Goal: Task Accomplishment & Management: Manage account settings

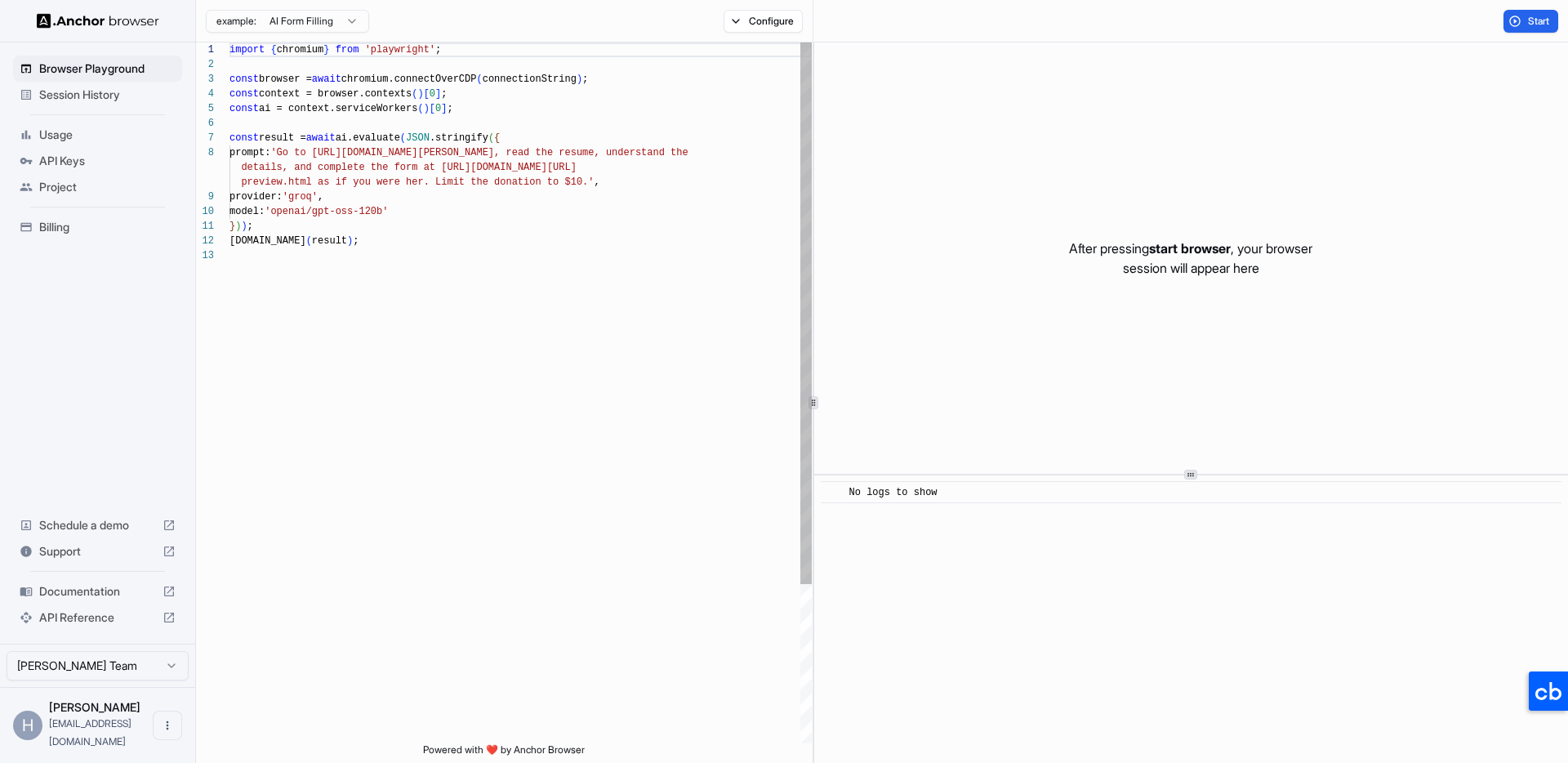
scroll to position [118, 0]
click at [127, 316] on div "Browser Playground Session History Usage API Keys Project Billing Schedule a de…" at bounding box center [98, 343] width 196 height 601
click at [110, 234] on span "Billing" at bounding box center [107, 227] width 137 height 16
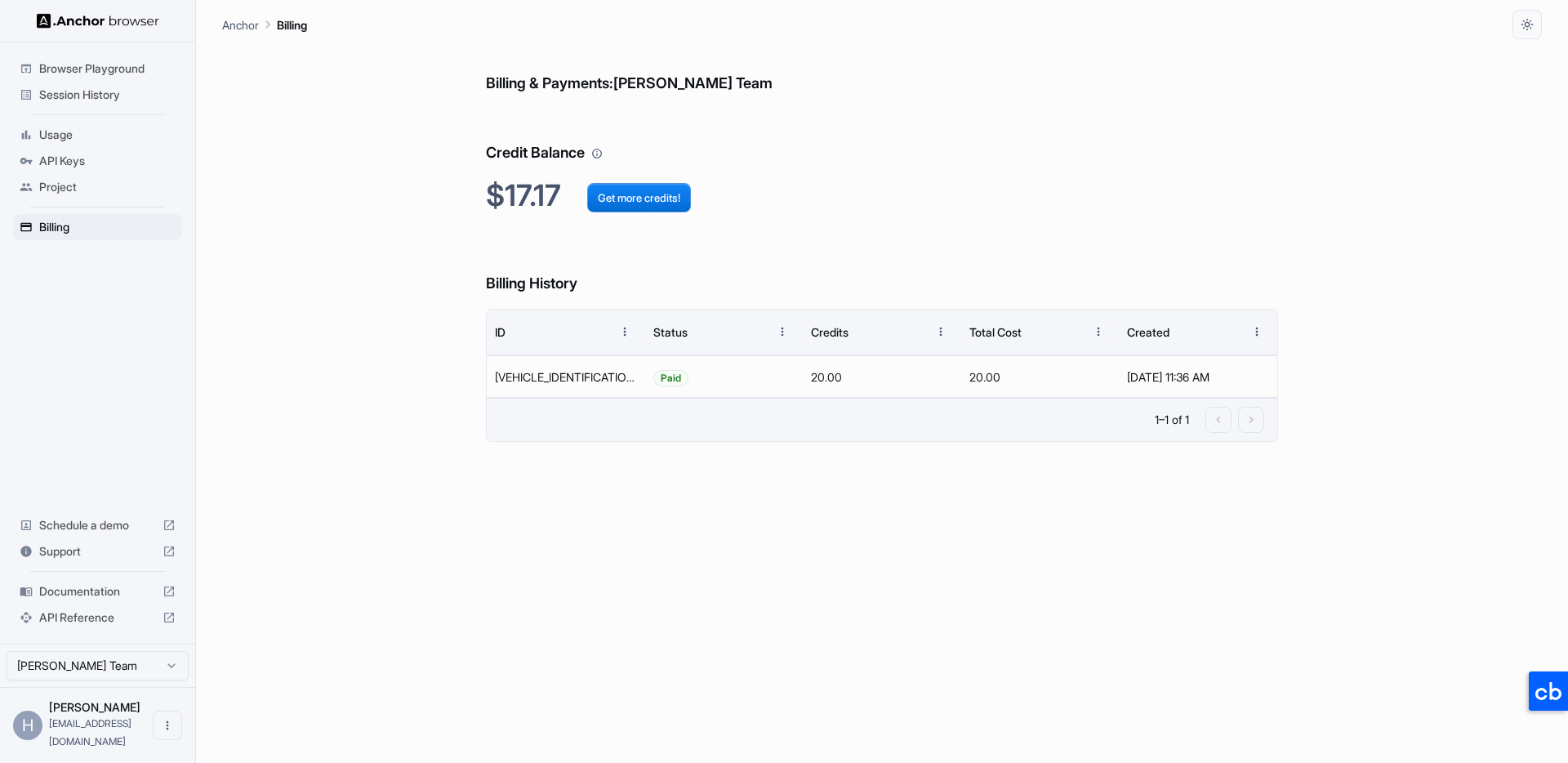
click at [385, 389] on div "Billing & Payments: Hung Hoang Team Credit Balance $17.17 Get more credits! Bil…" at bounding box center [882, 400] width 1320 height 723
drag, startPoint x: 347, startPoint y: 397, endPoint x: 309, endPoint y: 395, distance: 38.1
click at [342, 396] on div "Billing & Payments: Hung Hoang Team Credit Balance $17.17 Get more credits! Bil…" at bounding box center [882, 400] width 1320 height 723
drag, startPoint x: 79, startPoint y: 387, endPoint x: 224, endPoint y: 449, distance: 157.7
click at [79, 387] on div "Browser Playground Session History Usage API Keys Project Billing Schedule a de…" at bounding box center [98, 343] width 196 height 601
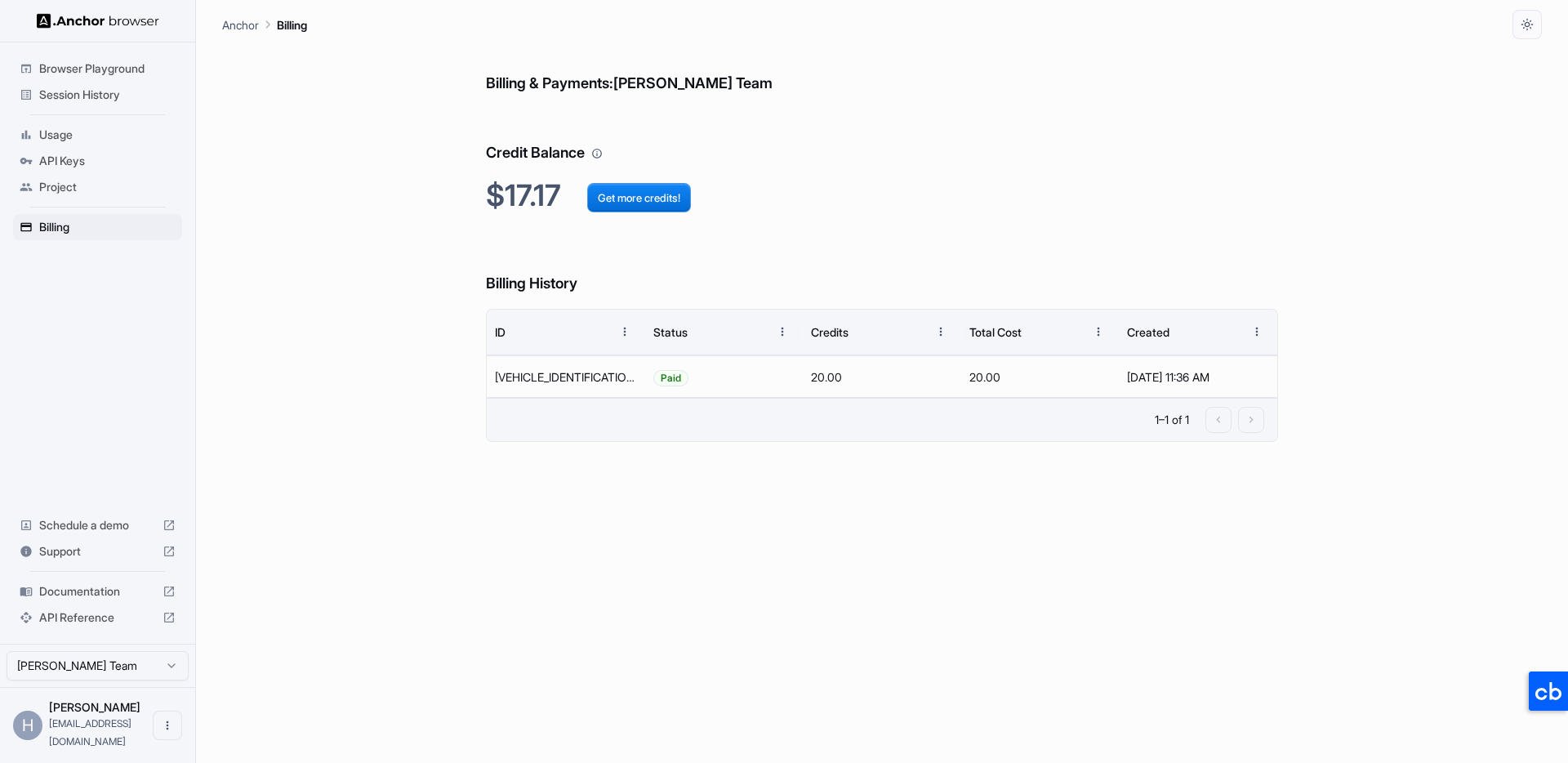
drag, startPoint x: 312, startPoint y: 444, endPoint x: 302, endPoint y: 442, distance: 10.2
click at [305, 443] on div "Billing & Payments: Hung Hoang Team Credit Balance $17.17 Get more credits! Bil…" at bounding box center [882, 400] width 1320 height 723
drag, startPoint x: 134, startPoint y: 392, endPoint x: 114, endPoint y: 323, distance: 71.8
click at [132, 388] on div "Browser Playground Session History Usage API Keys Project Billing Schedule a de…" at bounding box center [98, 343] width 196 height 601
click at [93, 136] on span "Usage" at bounding box center [107, 135] width 137 height 16
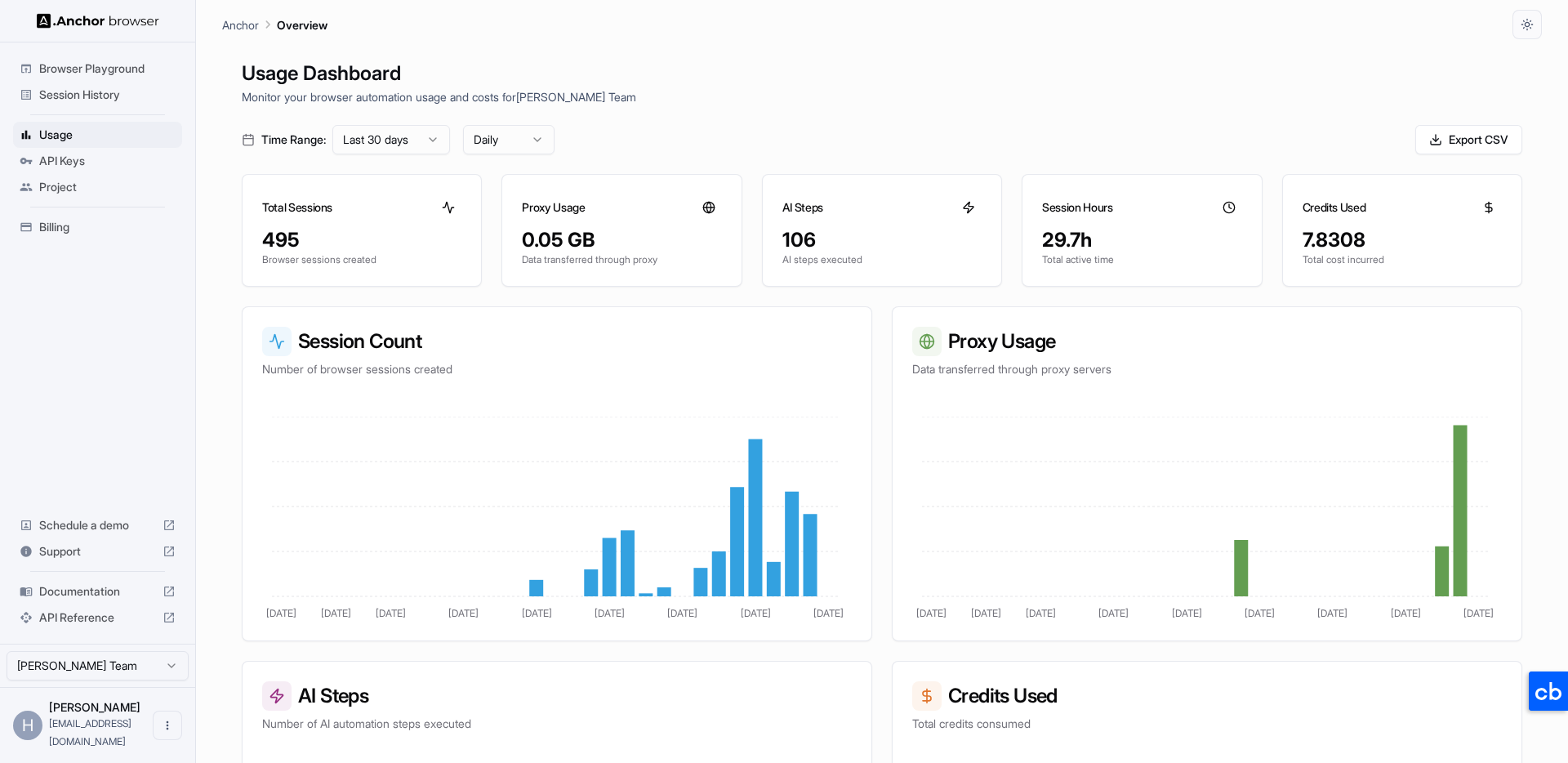
click at [96, 176] on div "Project" at bounding box center [97, 186] width 169 height 26
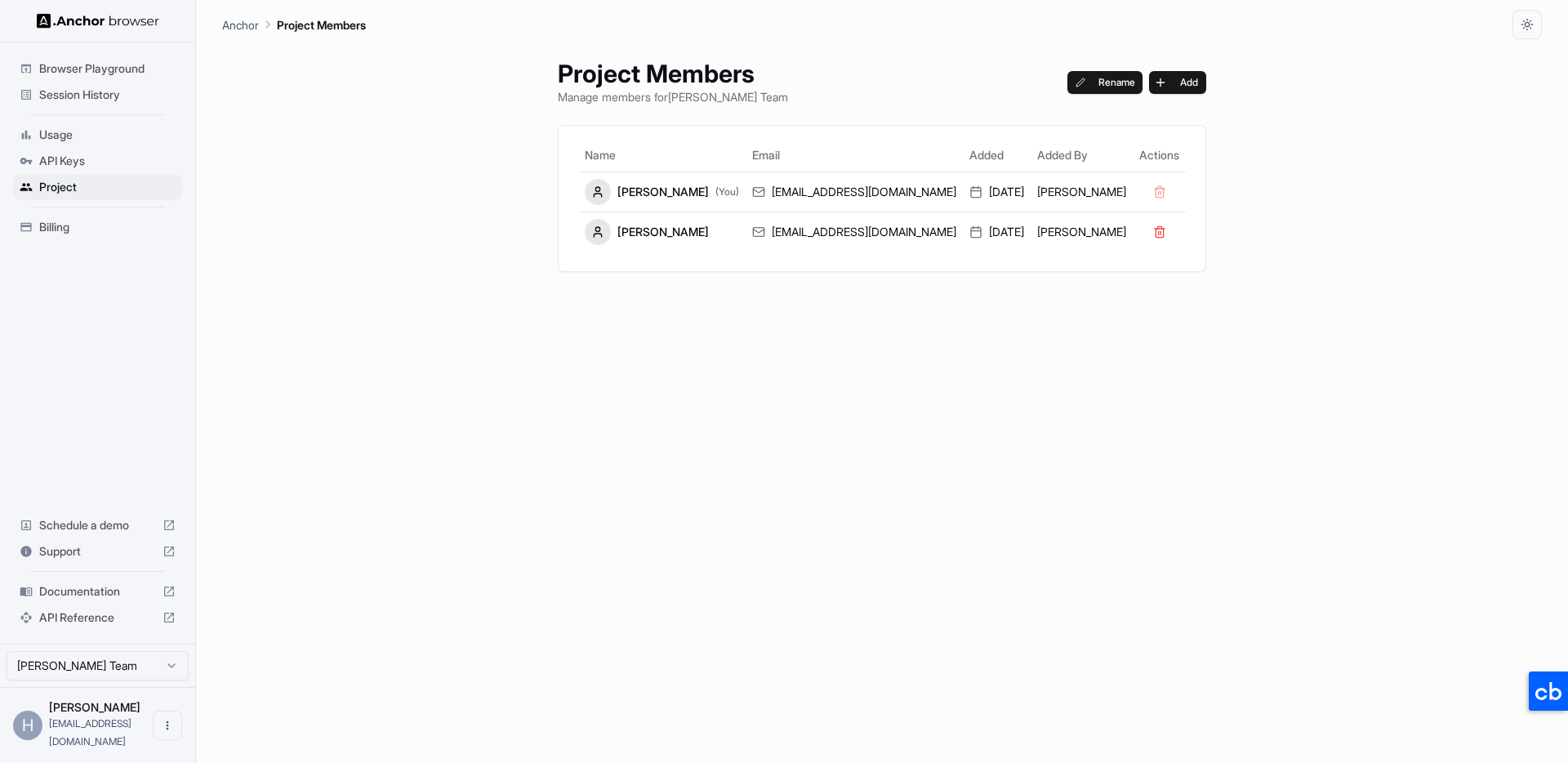
click at [113, 150] on div "API Keys" at bounding box center [97, 160] width 169 height 26
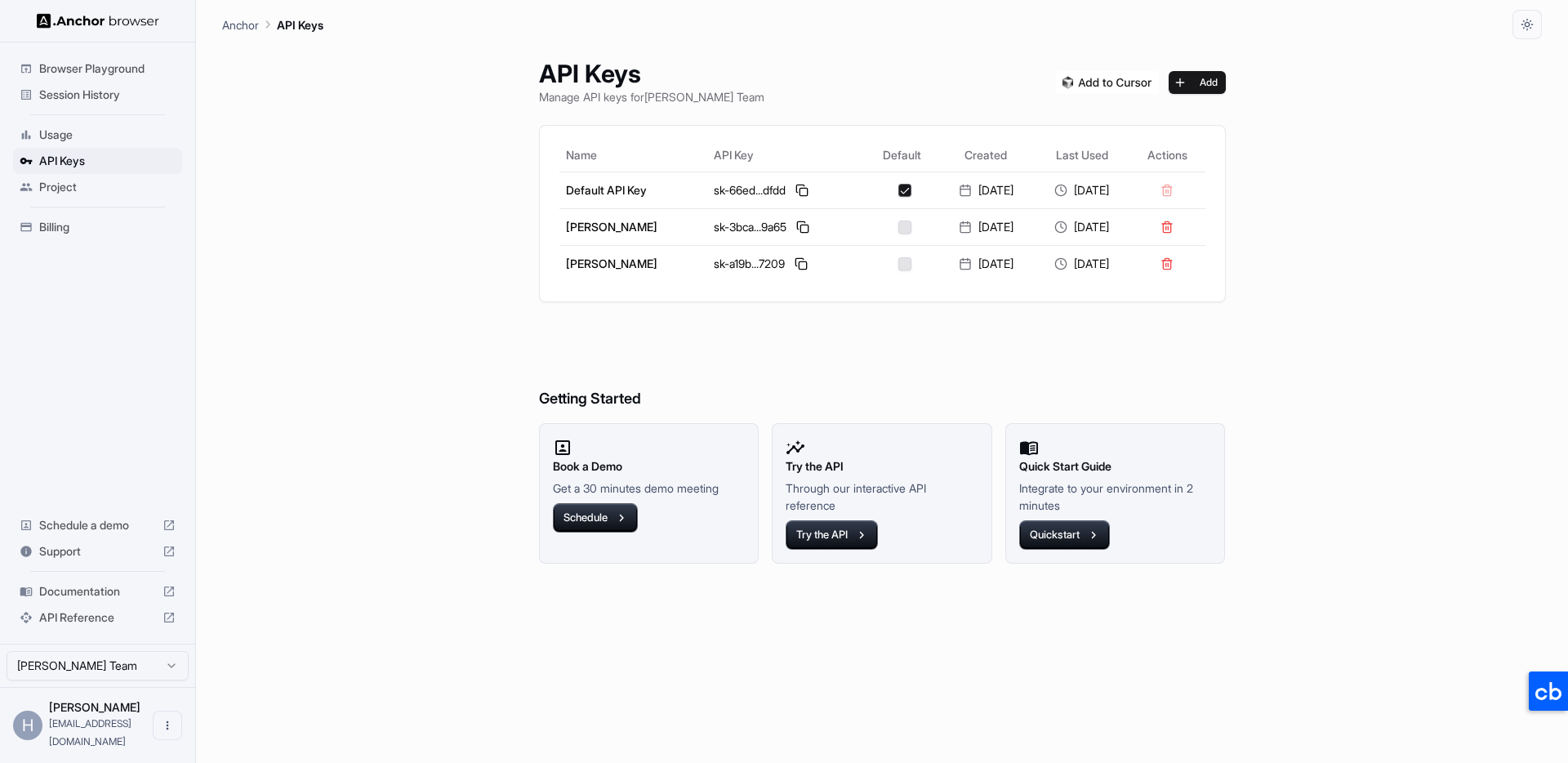
click at [71, 133] on span "Usage" at bounding box center [107, 135] width 137 height 16
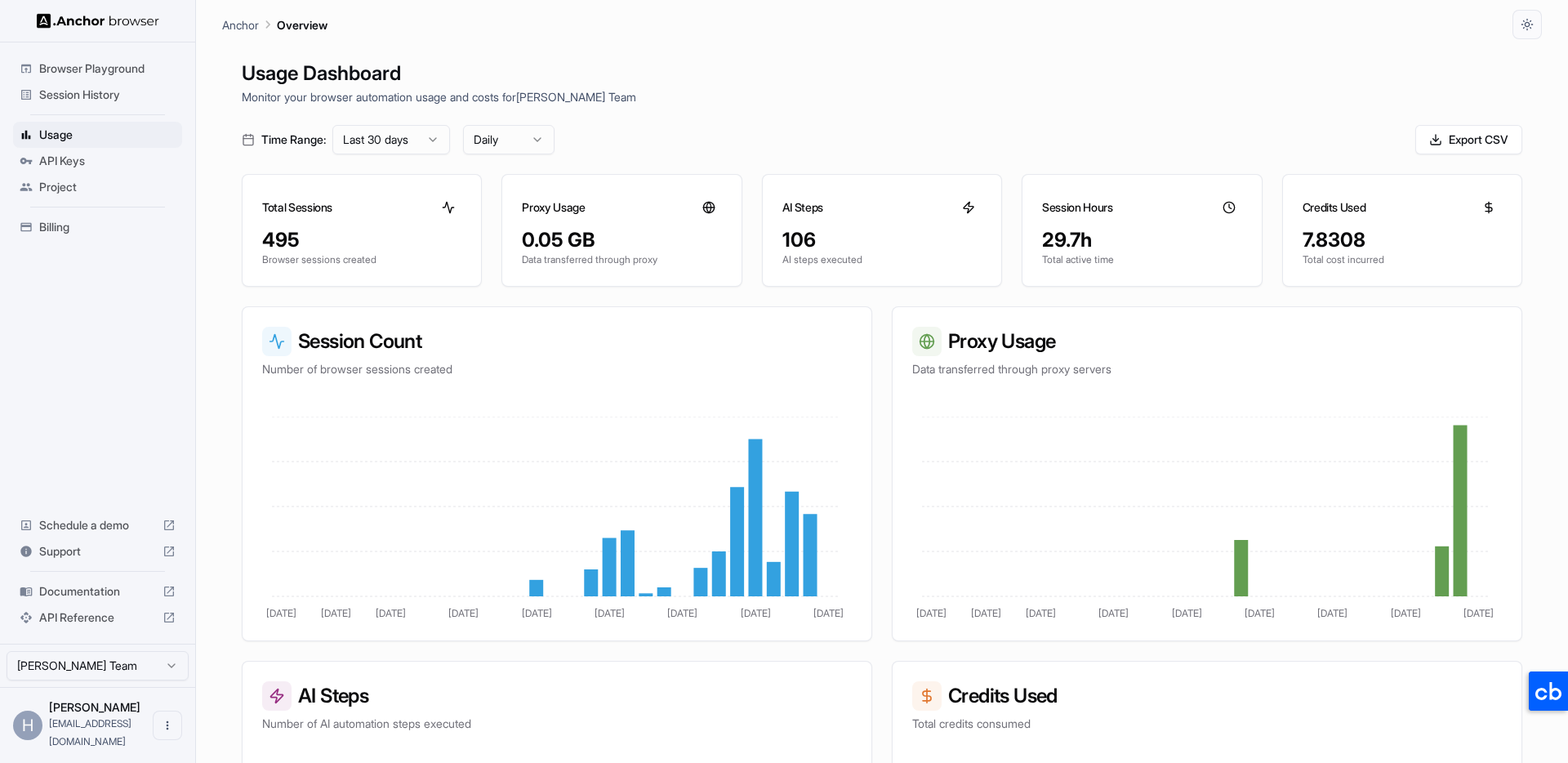
click at [204, 202] on main "Anchor Overview Usage Dashboard Monitor your browser automation usage and costs…" at bounding box center [883, 381] width 1372 height 763
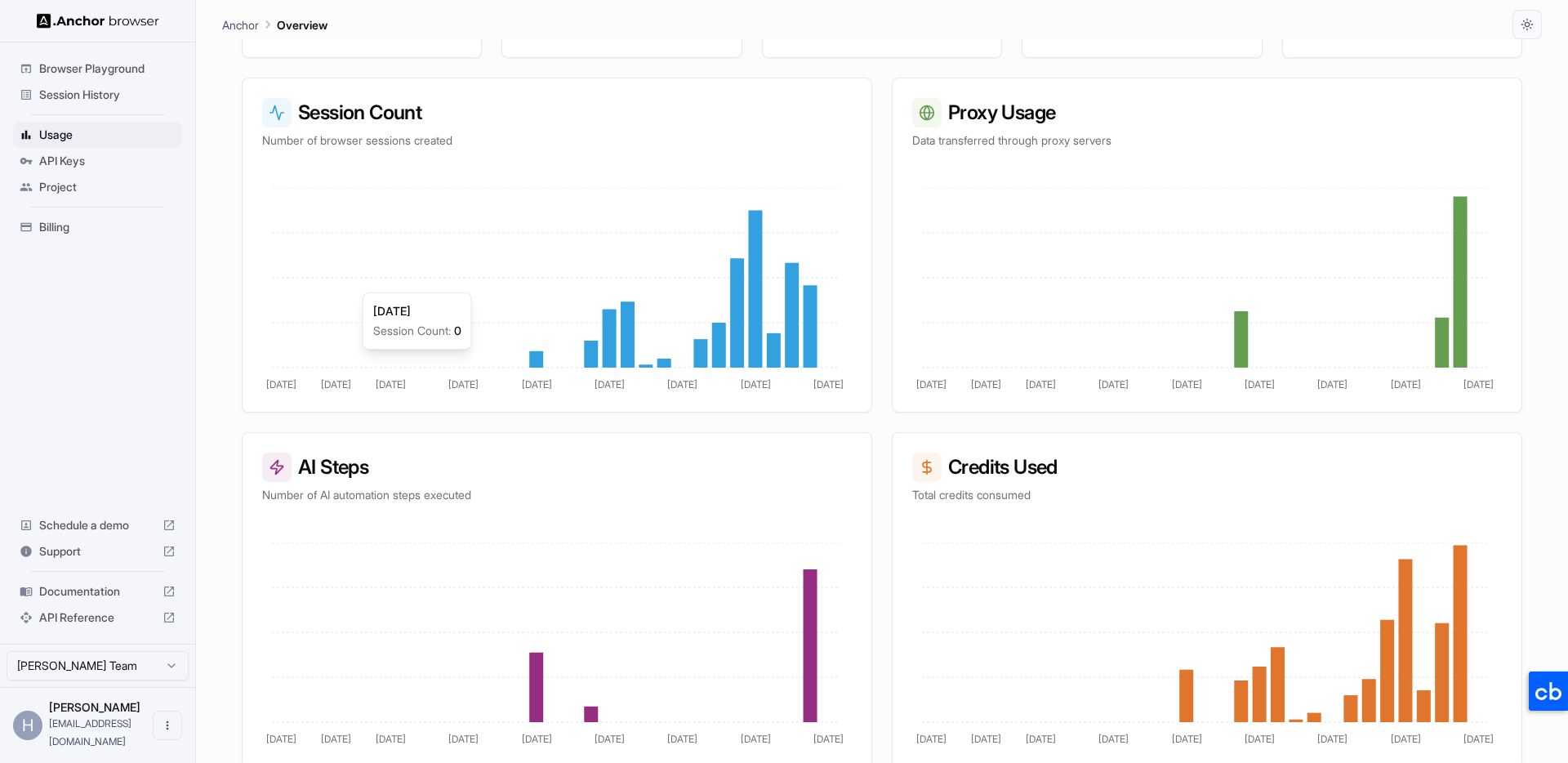
scroll to position [226, 0]
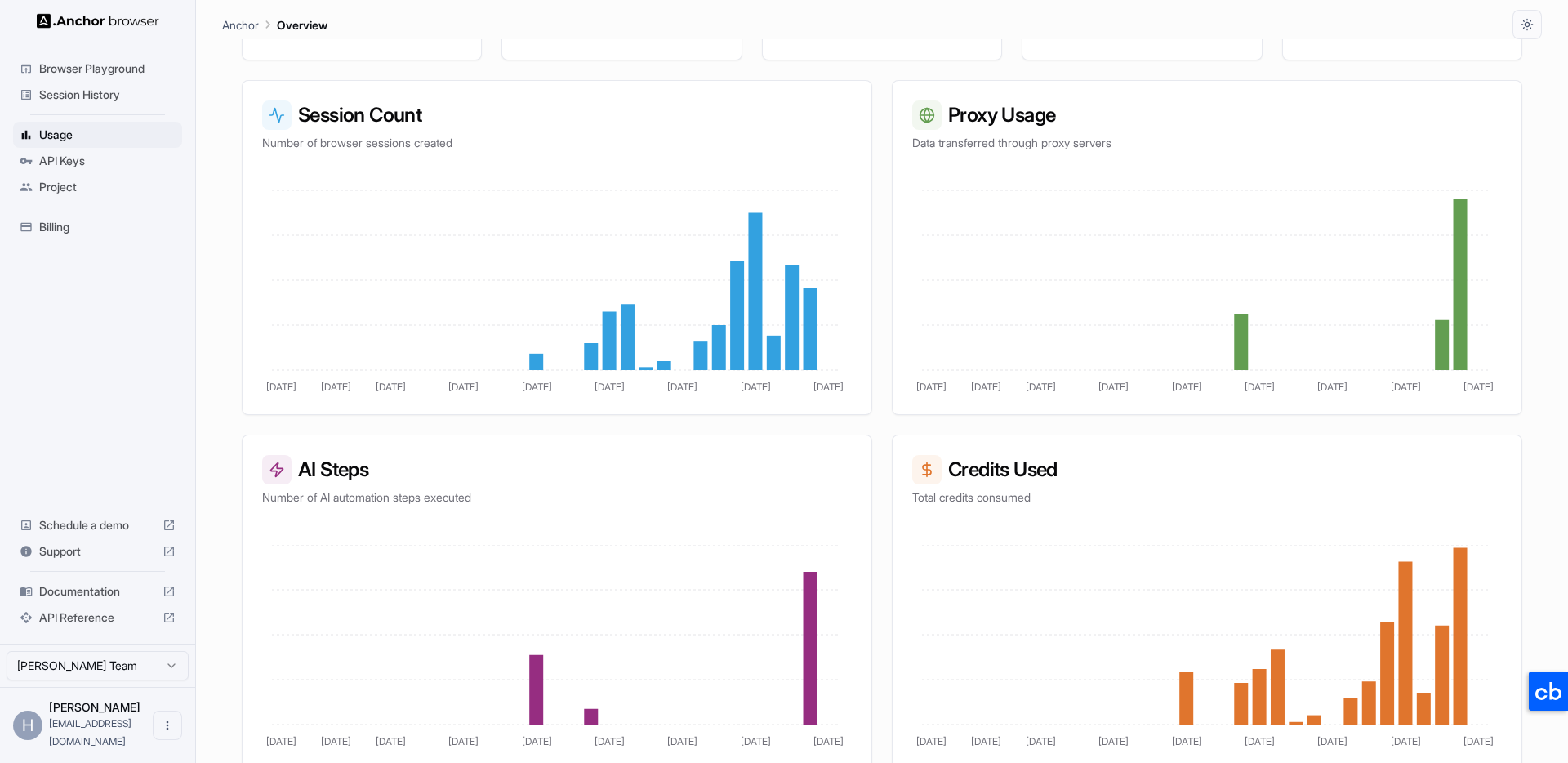
drag, startPoint x: 66, startPoint y: 473, endPoint x: 62, endPoint y: 306, distance: 167.0
click at [67, 473] on div "Browser Playground Session History Usage API Keys Project Billing Schedule a de…" at bounding box center [98, 343] width 196 height 601
click at [82, 100] on span "Session History" at bounding box center [107, 95] width 137 height 16
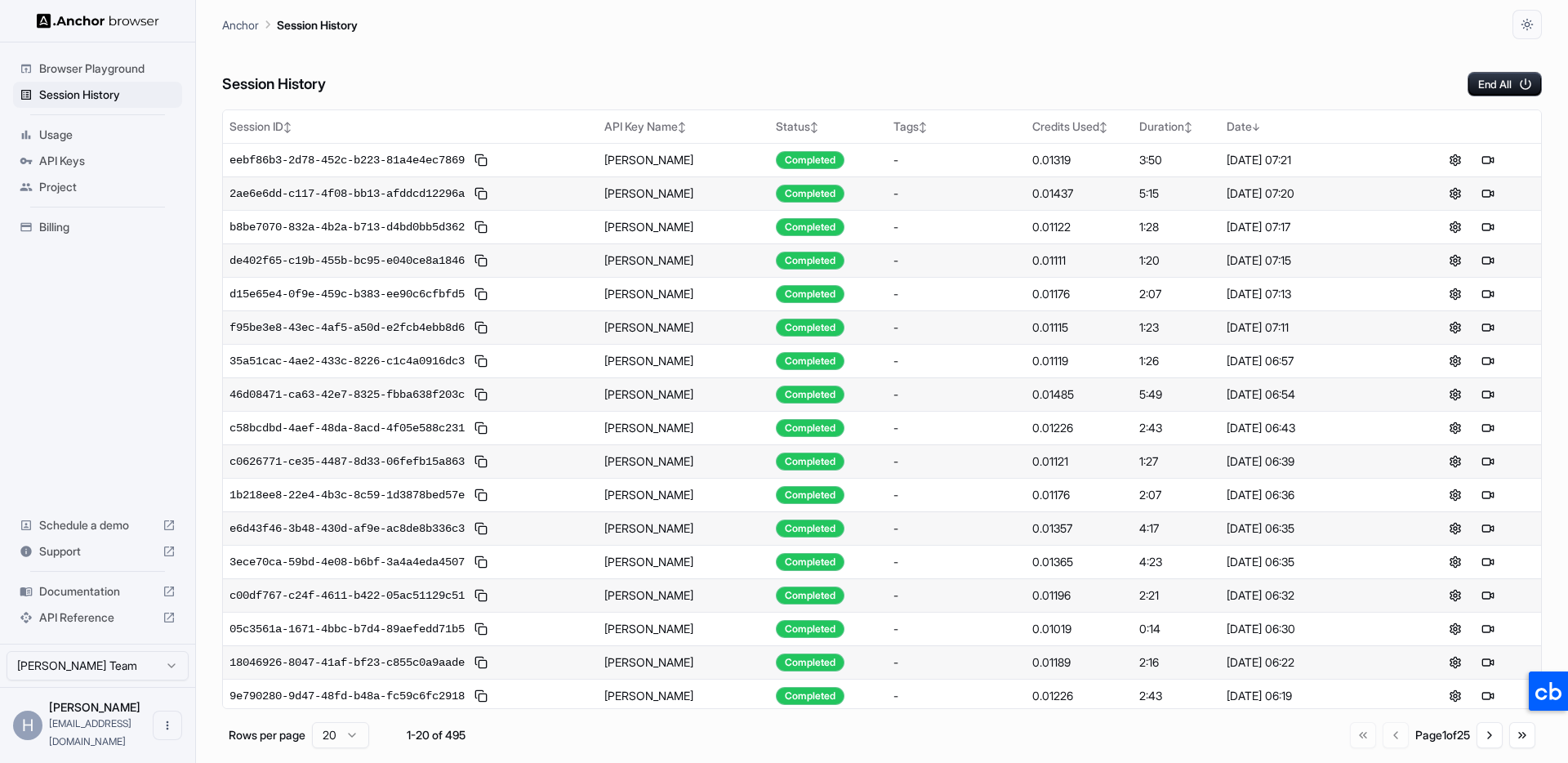
click at [80, 64] on span "Browser Playground" at bounding box center [107, 69] width 137 height 16
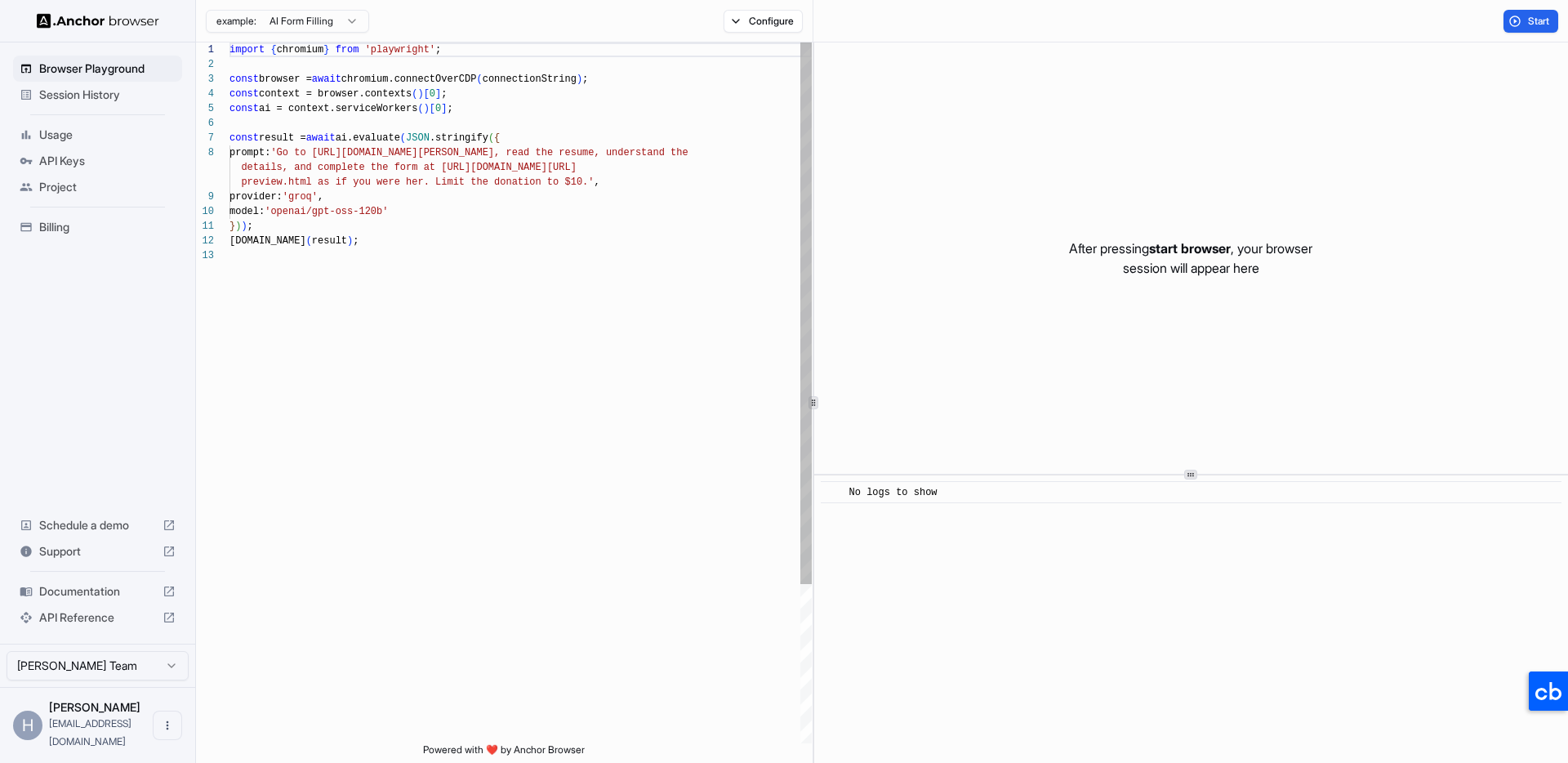
scroll to position [118, 0]
click at [116, 138] on span "Usage" at bounding box center [107, 135] width 137 height 16
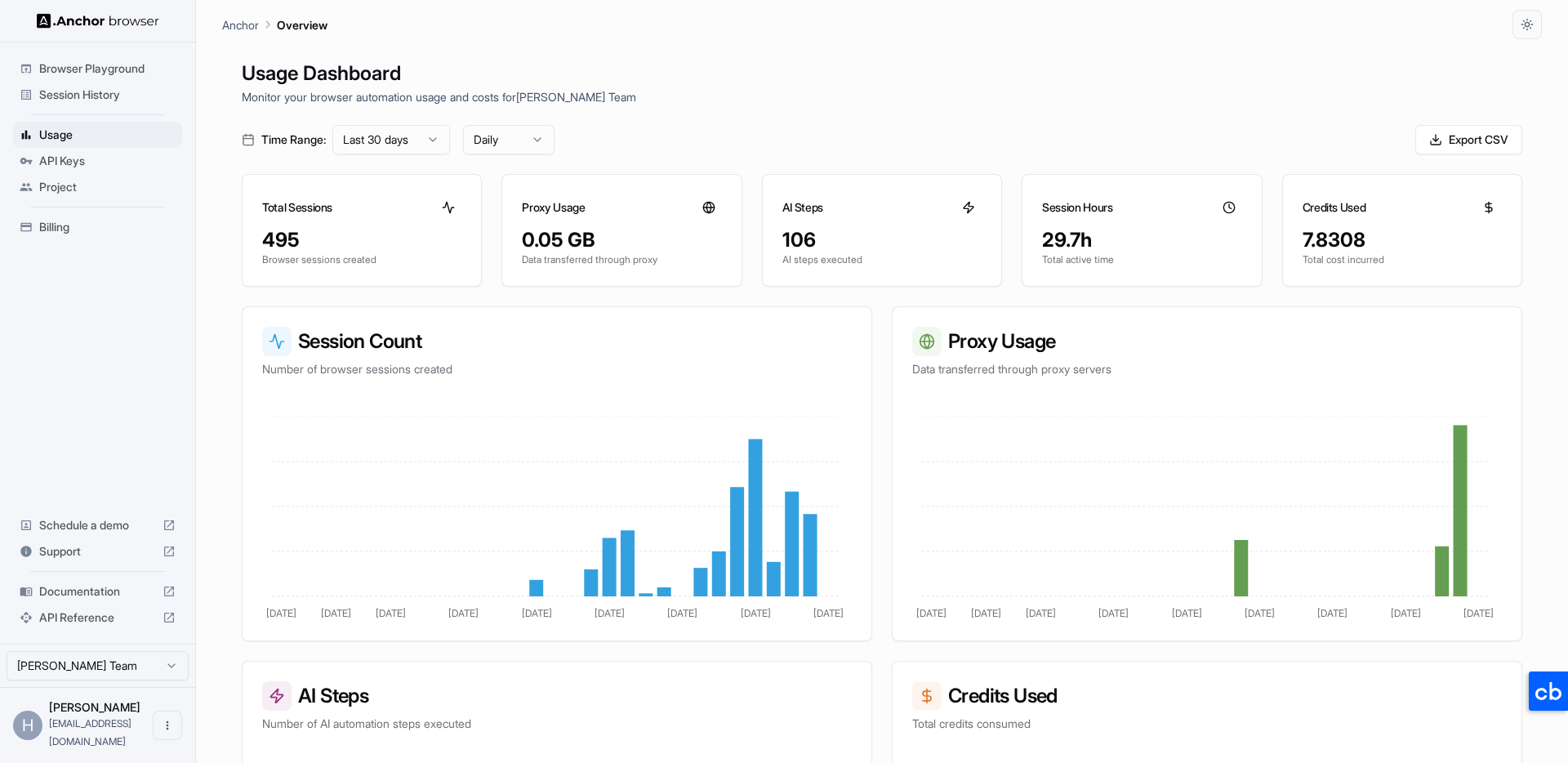
click at [197, 283] on main "Anchor Overview Usage Dashboard Monitor your browser automation usage and costs…" at bounding box center [883, 381] width 1372 height 763
click at [221, 297] on main "Anchor Overview Usage Dashboard Monitor your browser automation usage and costs…" at bounding box center [883, 381] width 1372 height 763
click at [963, 135] on div "Time Range: Last 30 days Daily Export CSV" at bounding box center [882, 139] width 1281 height 29
click at [878, 303] on div "Usage Dashboard Monitor your browser automation usage and costs for Hung Hoang …" at bounding box center [882, 420] width 1320 height 763
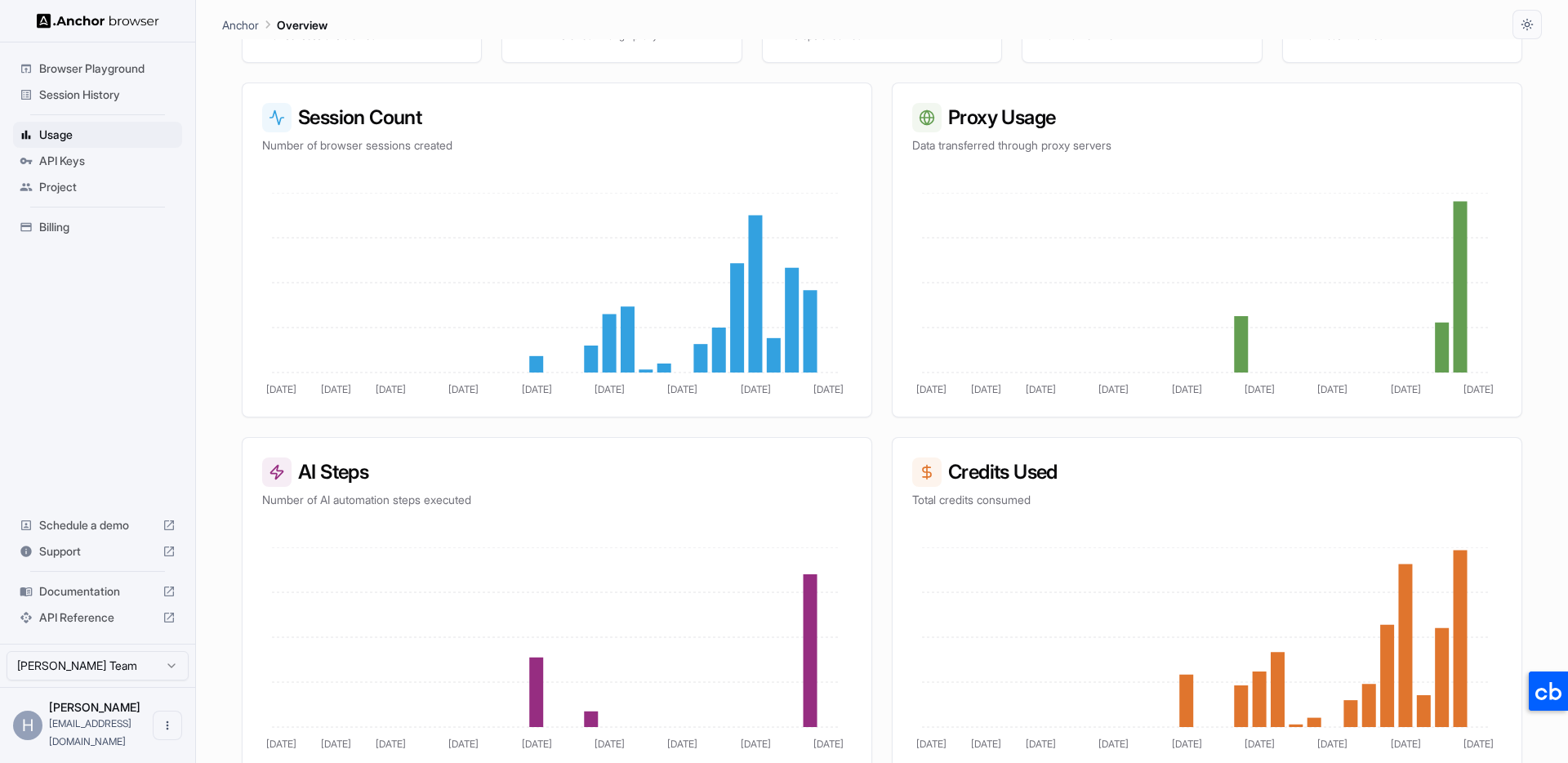
scroll to position [233, 0]
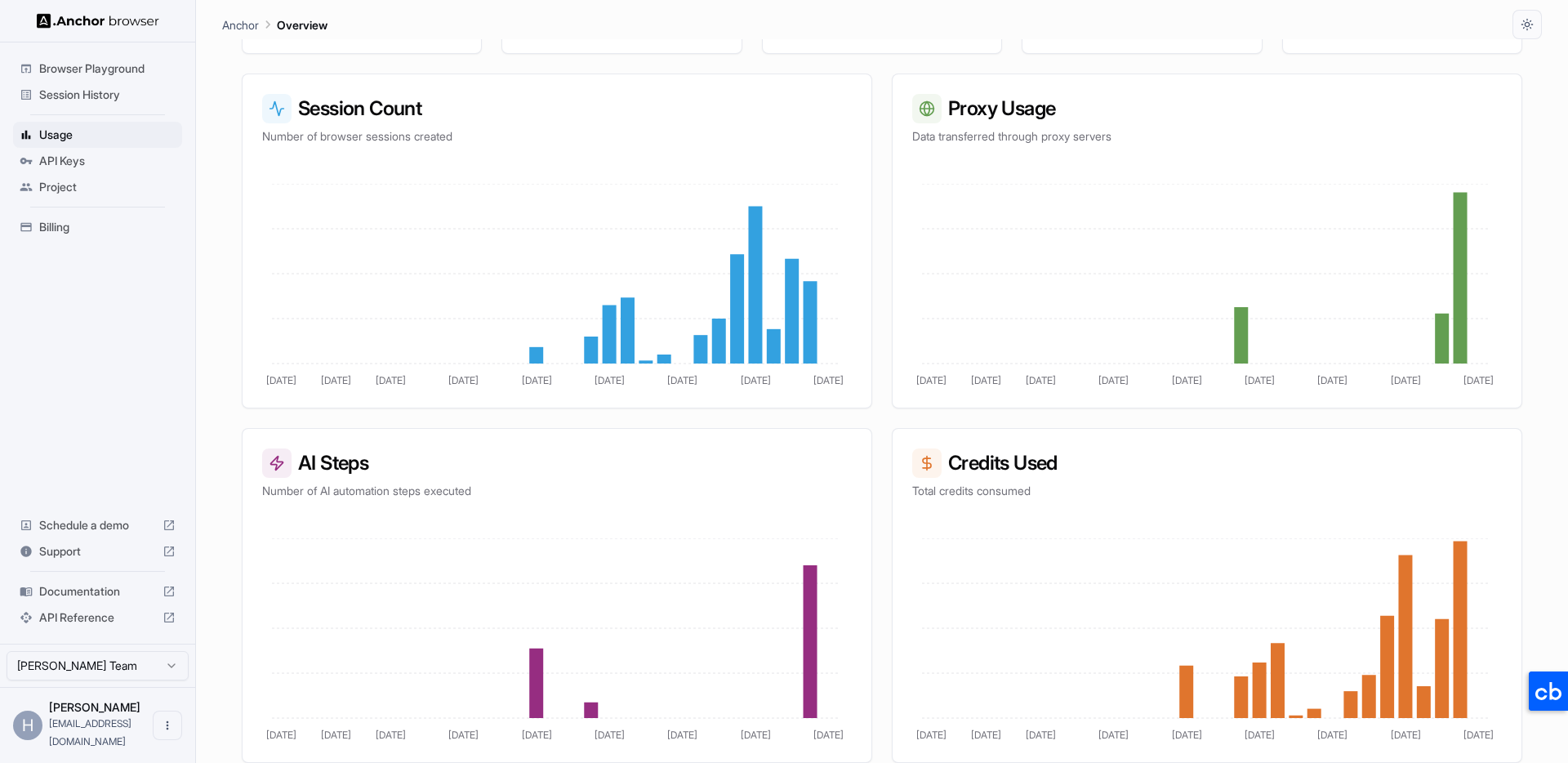
click at [881, 411] on div "Session Count Number of browser sessions created Sep 3 Sep 6 Sep 9 Sep 13 Sep 1…" at bounding box center [882, 417] width 1281 height 689
click at [874, 421] on div "Session Count Number of browser sessions created Sep 3 Sep 6 Sep 9 Sep 13 Sep 1…" at bounding box center [882, 417] width 1281 height 689
click at [878, 420] on div "Session Count Number of browser sessions created Sep 3 Sep 6 Sep 9 Sep 13 Sep 1…" at bounding box center [882, 417] width 1281 height 689
click at [880, 415] on div "Session Count Number of browser sessions created Sep 3 Sep 6 Sep 9 Sep 13 Sep 1…" at bounding box center [882, 417] width 1281 height 689
click at [98, 138] on span "Usage" at bounding box center [107, 135] width 137 height 16
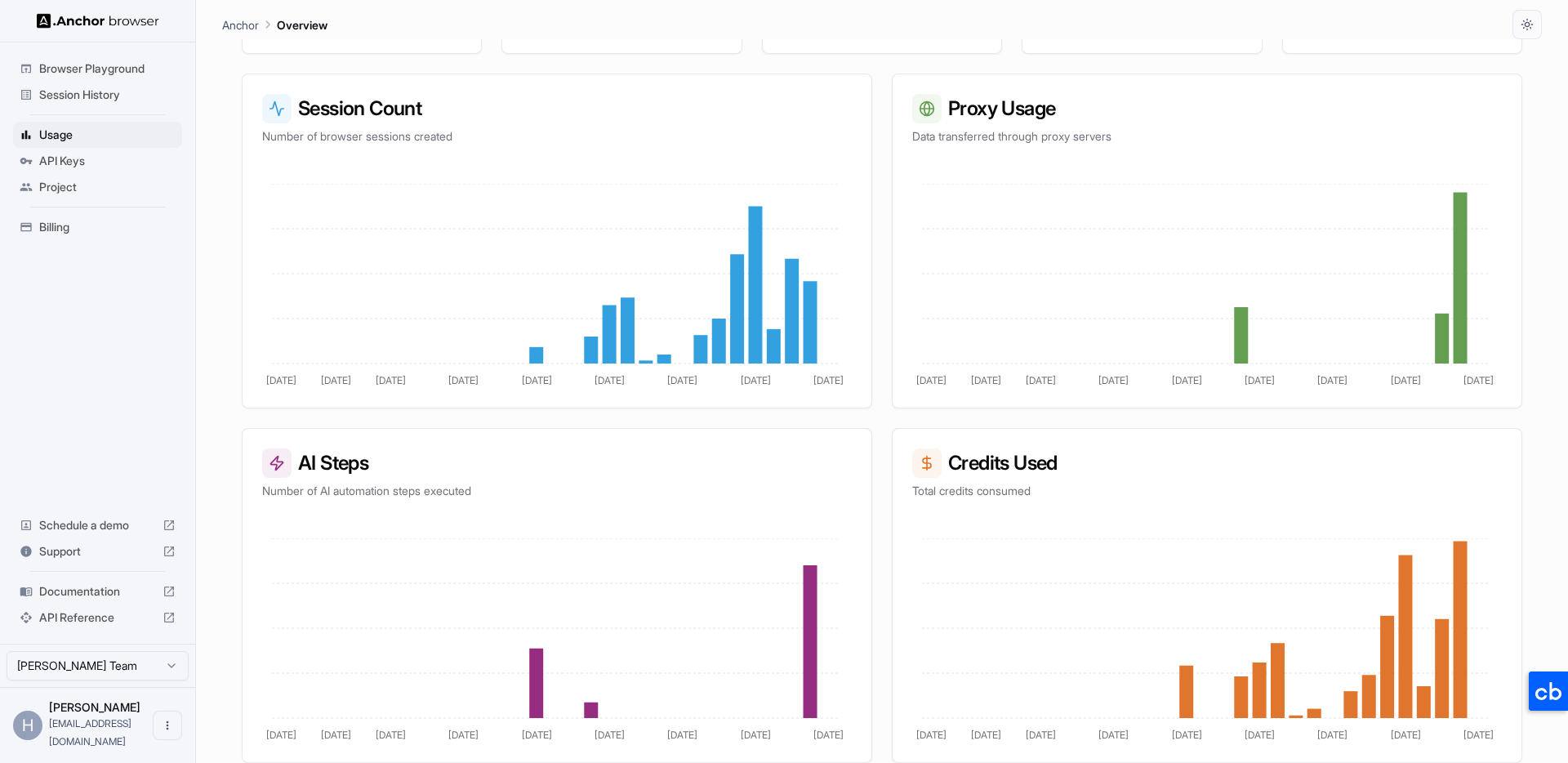
click at [86, 94] on span "Session History" at bounding box center [107, 95] width 137 height 16
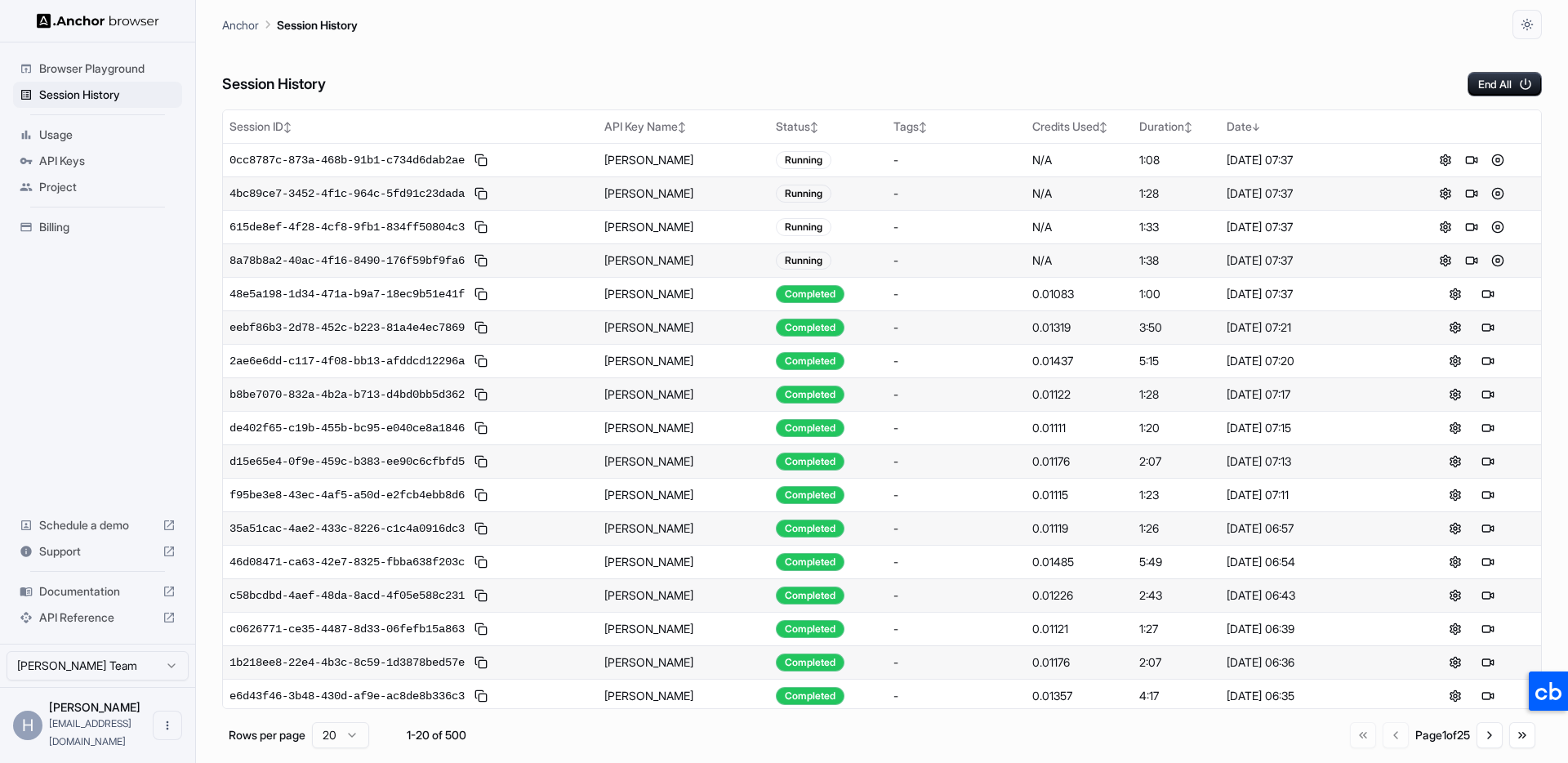
click at [854, 82] on div "Session History End All" at bounding box center [882, 67] width 1320 height 57
drag, startPoint x: 808, startPoint y: 261, endPoint x: 594, endPoint y: 263, distance: 214.0
click at [808, 261] on div "Running" at bounding box center [803, 261] width 55 height 18
click at [453, 266] on span "8a78b8a2-40ac-4f16-8490-176f59bf9fa6" at bounding box center [348, 261] width 235 height 16
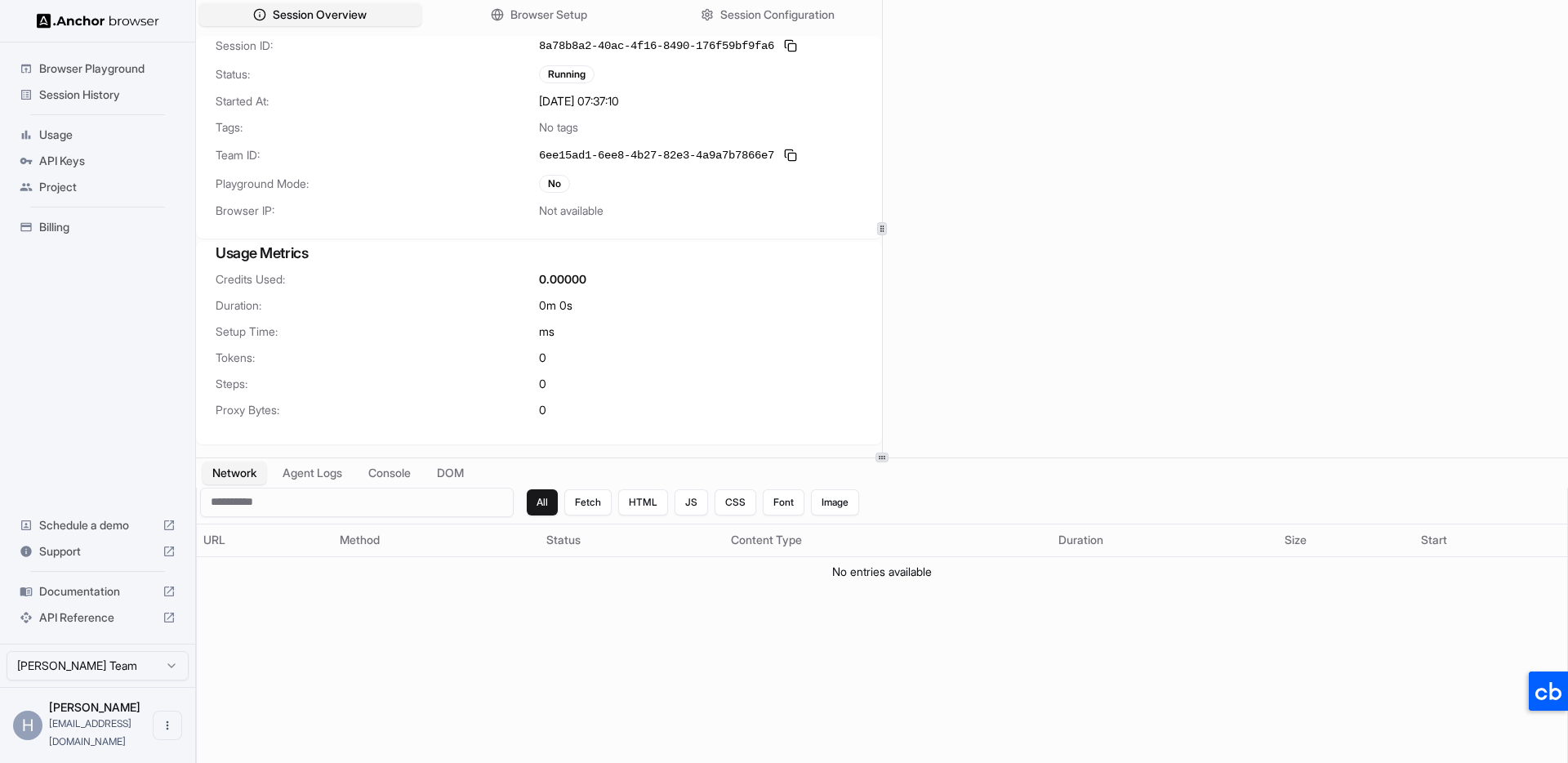
click at [146, 236] on div "Billing" at bounding box center [97, 226] width 169 height 26
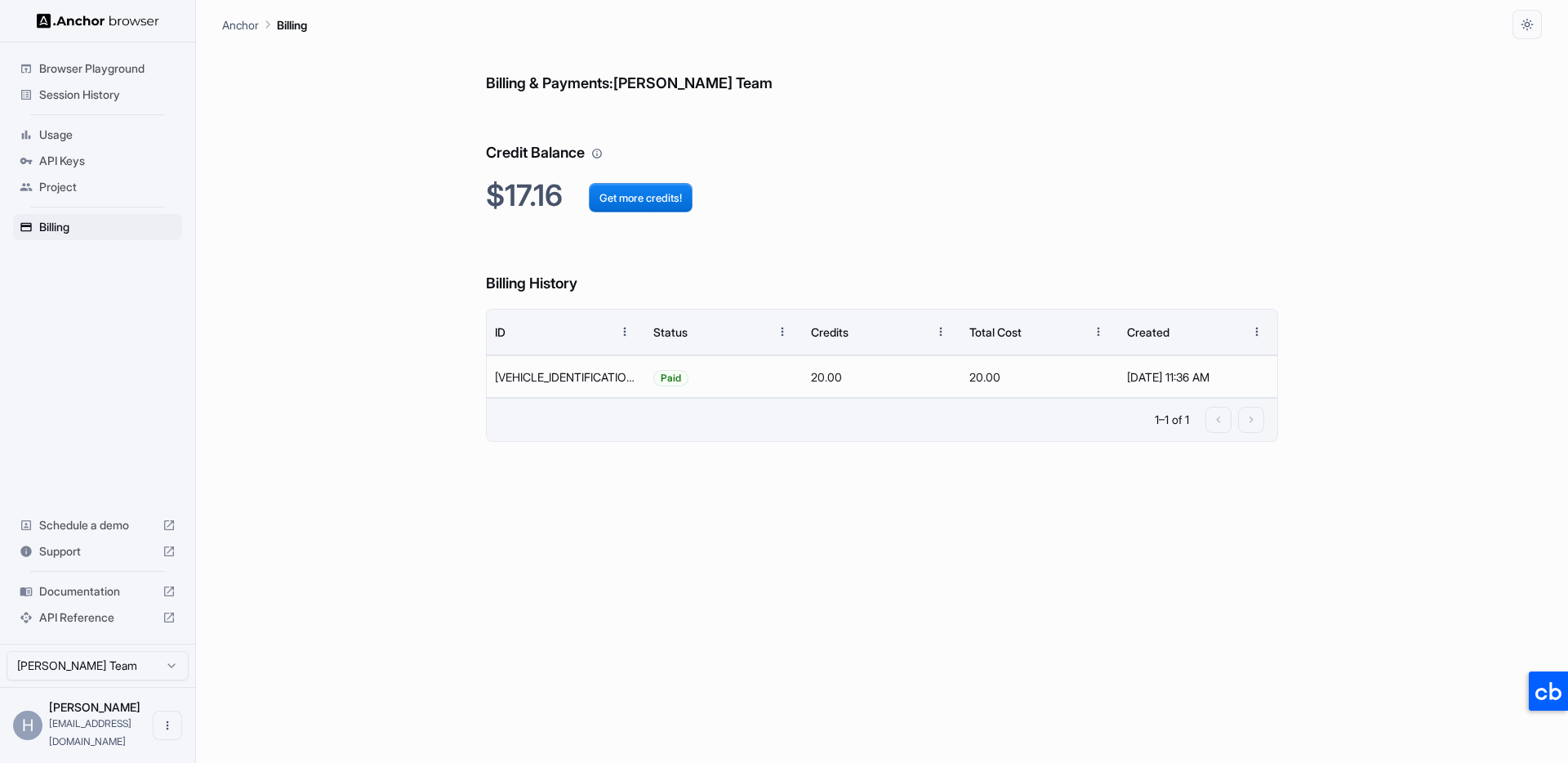
click at [598, 566] on div "Billing & Payments: Hung Hoang Team Credit Balance $17.16 Get more credits! Bil…" at bounding box center [882, 400] width 792 height 723
drag, startPoint x: 531, startPoint y: 380, endPoint x: 953, endPoint y: 462, distance: 429.9
click at [856, 358] on div "9WT21622Y66963247 Paid 20.00 20.00 Sep 30, 2025, 11:36 AM" at bounding box center [882, 376] width 790 height 43
click at [965, 467] on div "Billing & Payments: Hung Hoang Team Credit Balance $17.16 Get more credits! Bil…" at bounding box center [882, 400] width 792 height 723
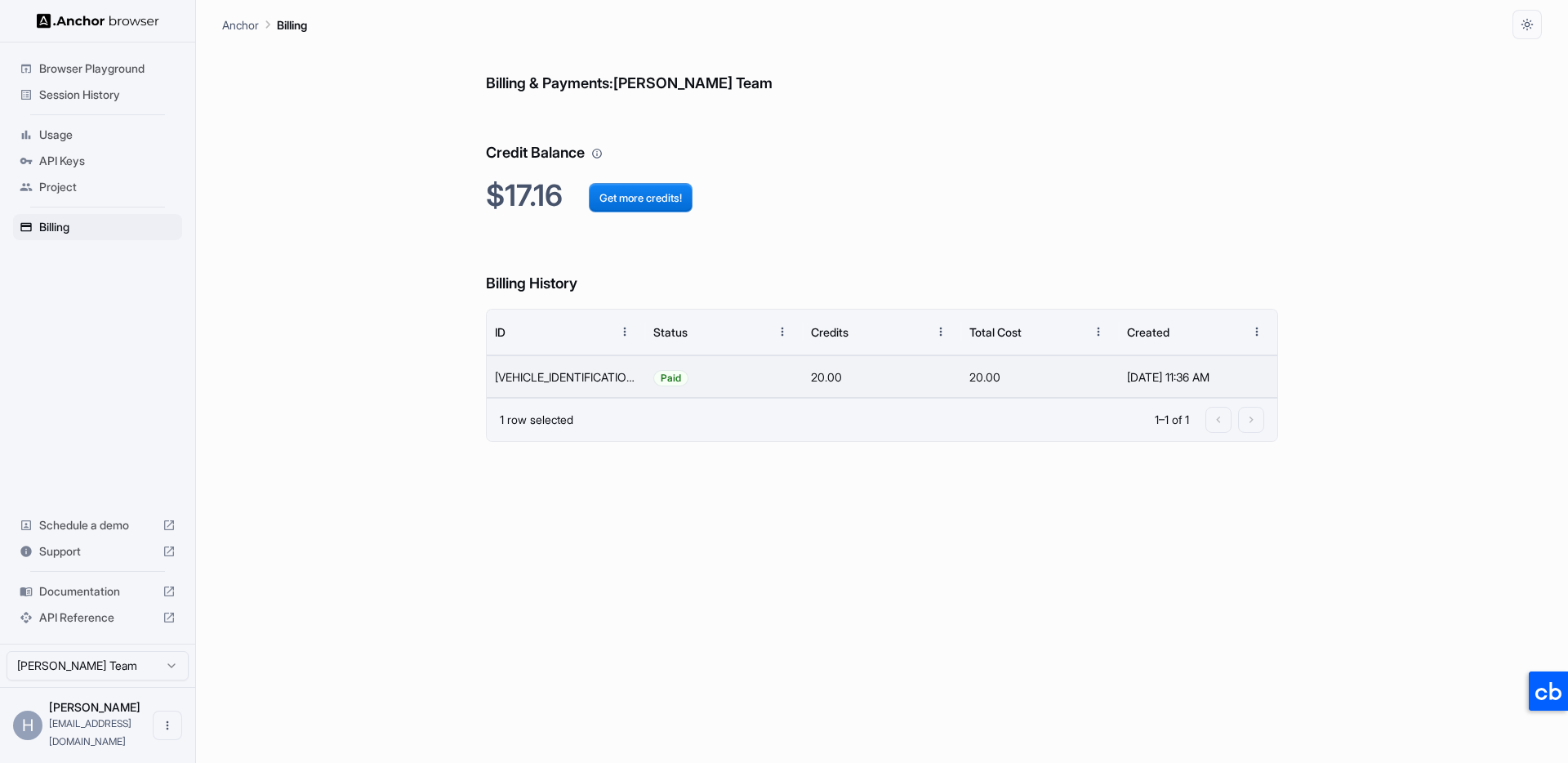
click at [95, 102] on span "Session History" at bounding box center [107, 95] width 137 height 16
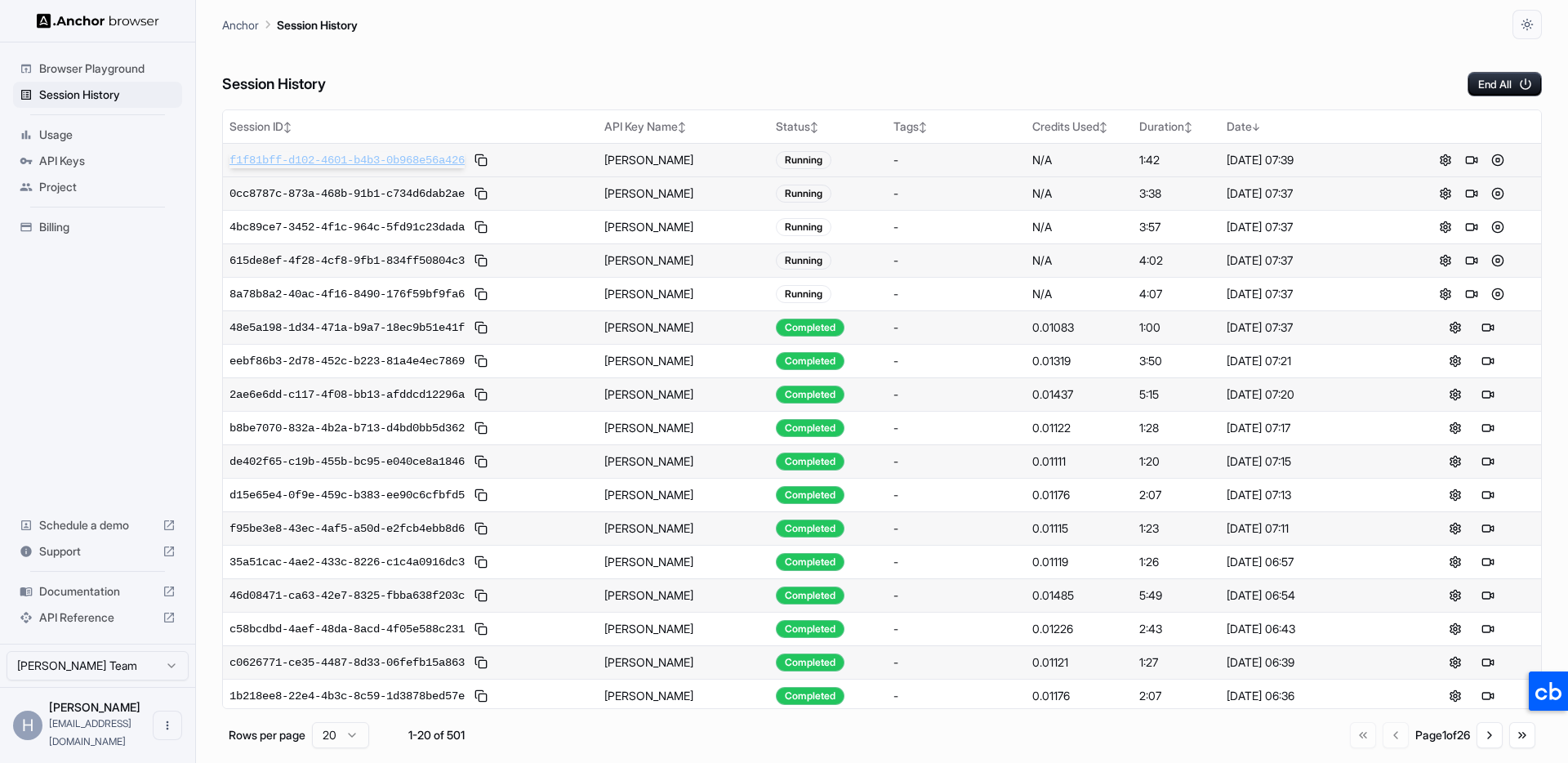
click at [423, 161] on span "f1f81bff-d102-4601-b4b3-0b968e56a426" at bounding box center [348, 160] width 235 height 16
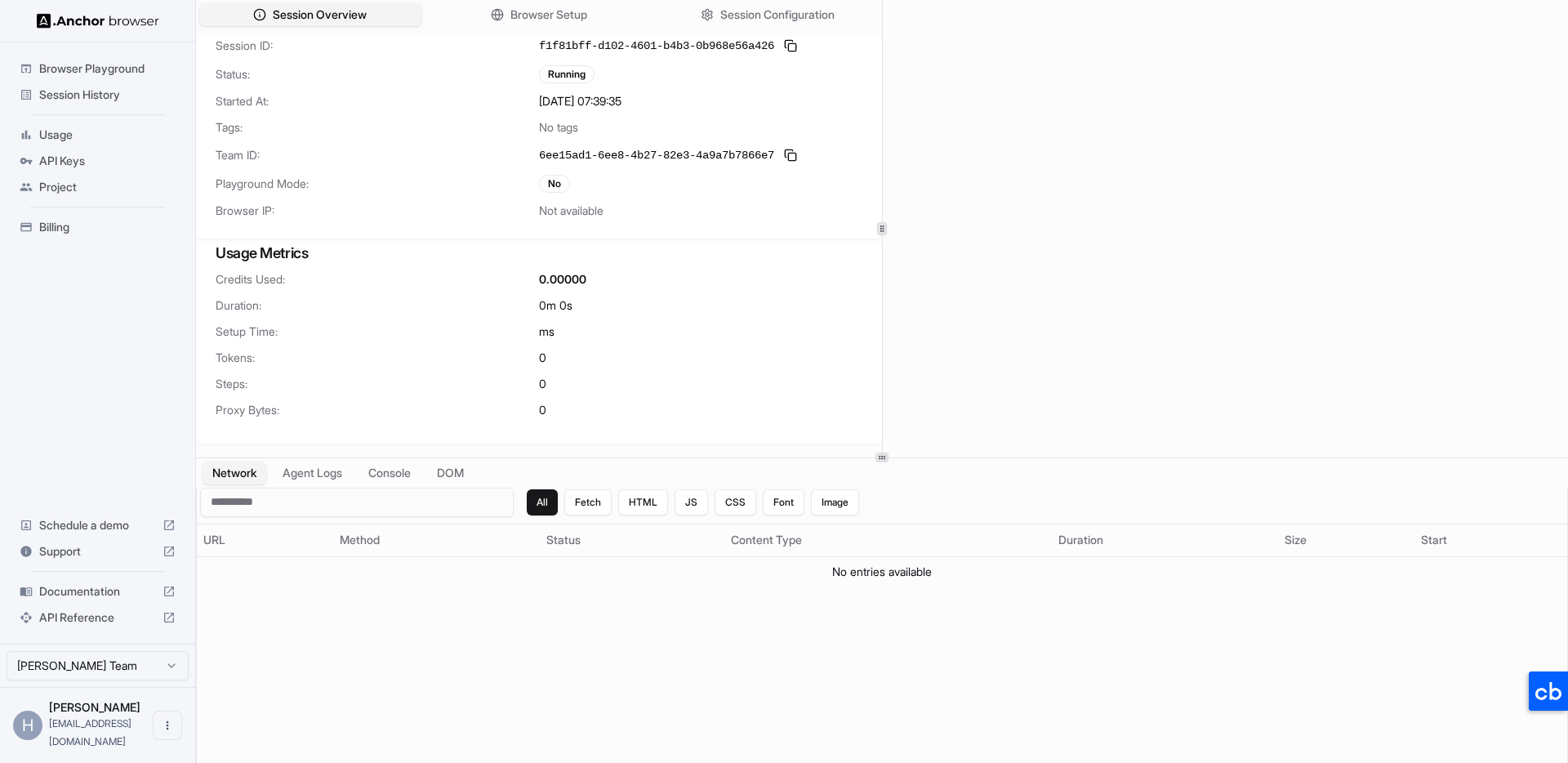
drag, startPoint x: 113, startPoint y: 97, endPoint x: 139, endPoint y: 102, distance: 26.5
click at [113, 97] on span "Session History" at bounding box center [107, 95] width 137 height 16
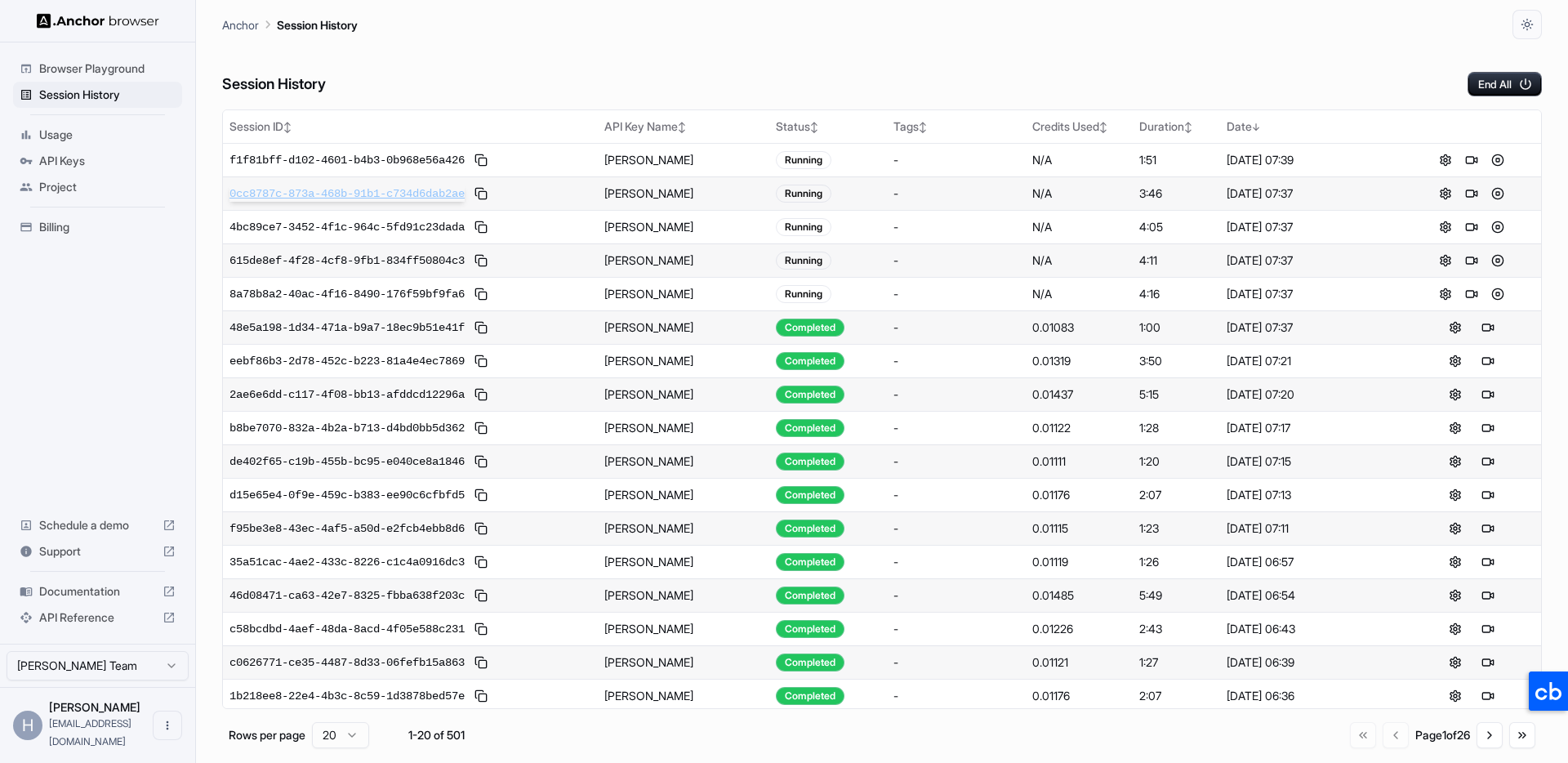
click at [376, 196] on span "0cc8787c-873a-468b-91b1-c734d6dab2ae" at bounding box center [348, 194] width 235 height 16
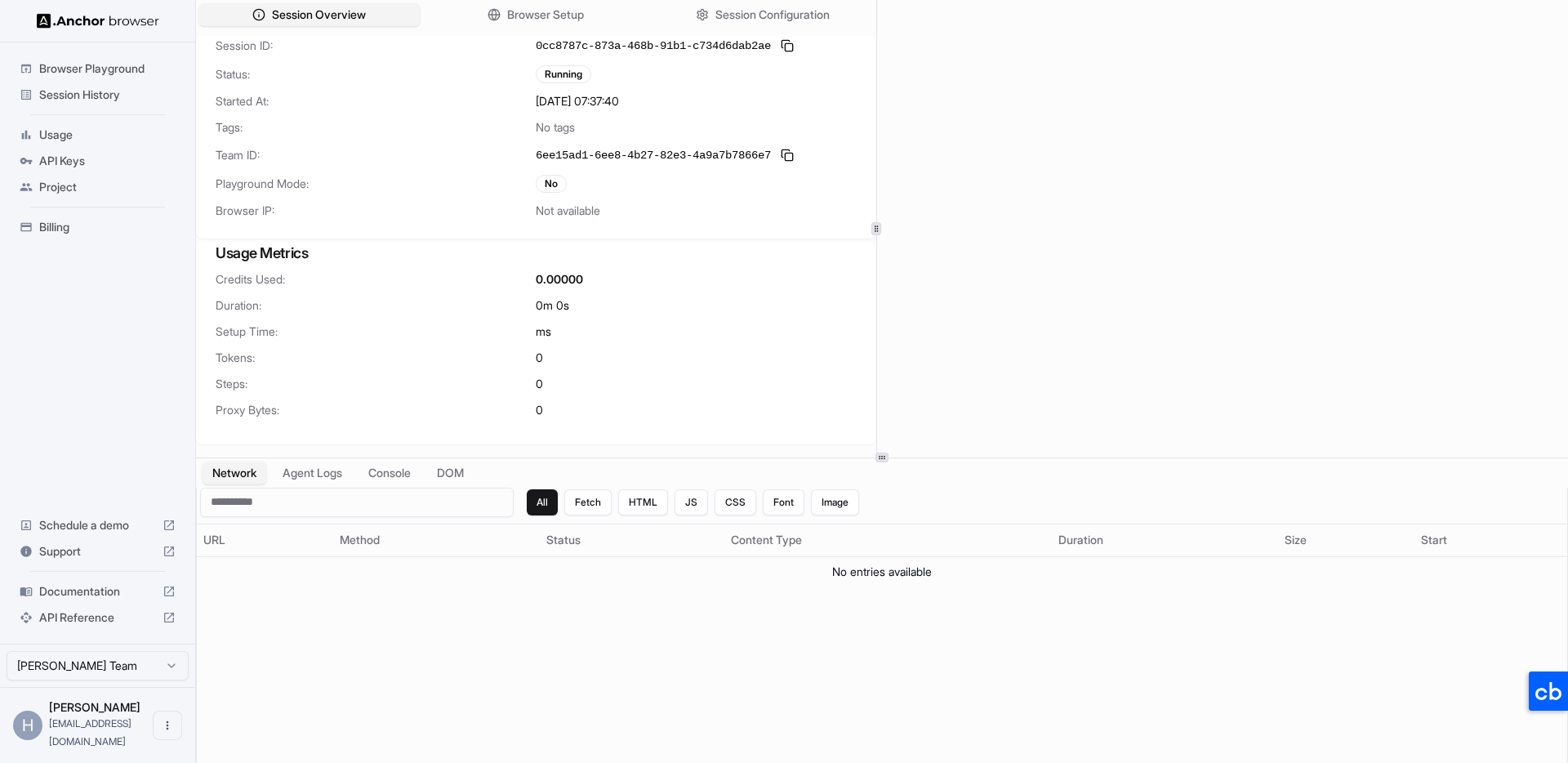
click at [870, 215] on div "Session Overview Browser Setup Session Configuration Session ID: 0cc8787c-873a-…" at bounding box center [883, 228] width 1372 height 457
click at [84, 124] on div "Usage" at bounding box center [97, 134] width 169 height 26
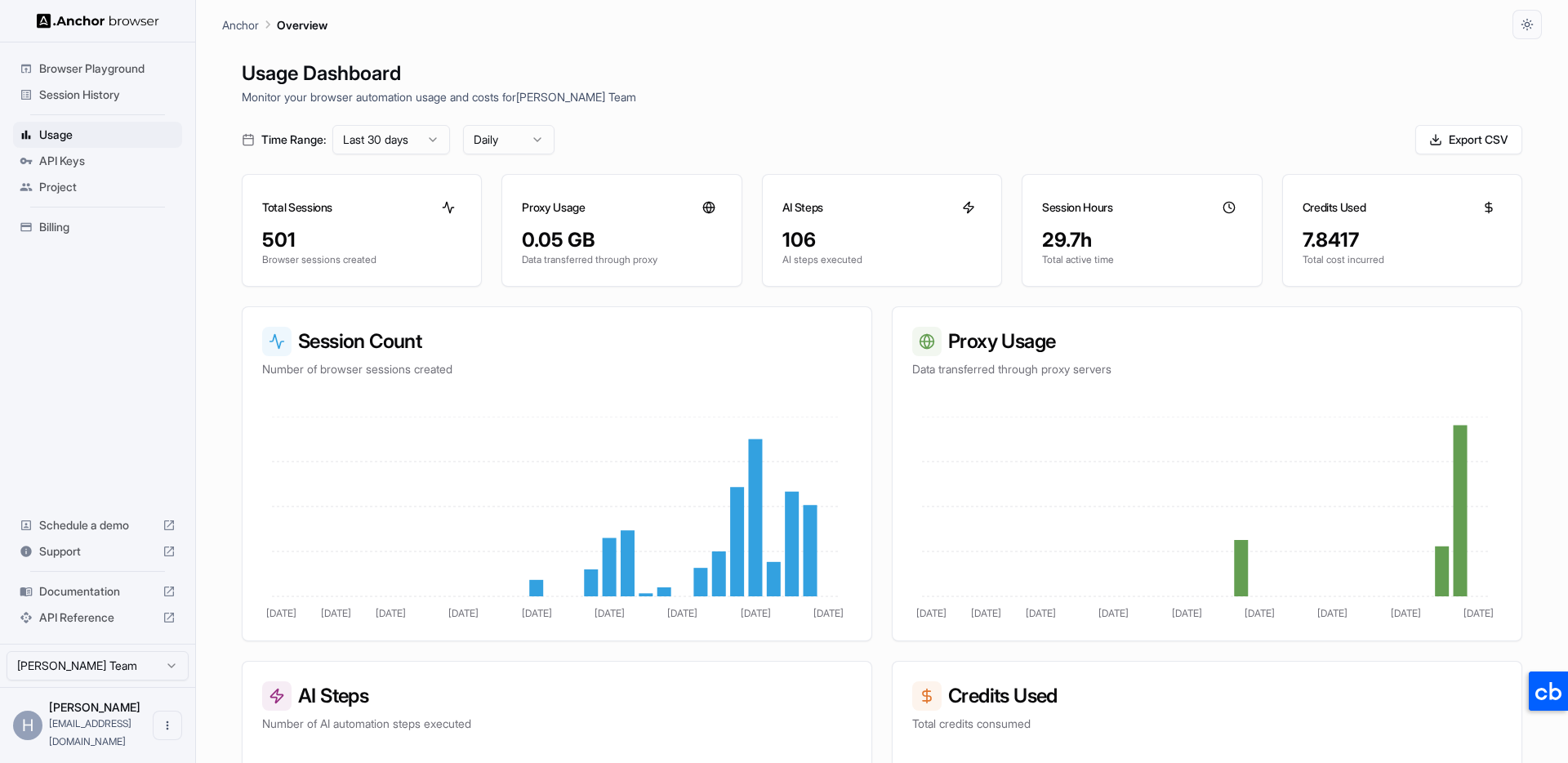
drag, startPoint x: 114, startPoint y: 88, endPoint x: 219, endPoint y: 105, distance: 106.4
click at [114, 88] on span "Session History" at bounding box center [107, 95] width 137 height 16
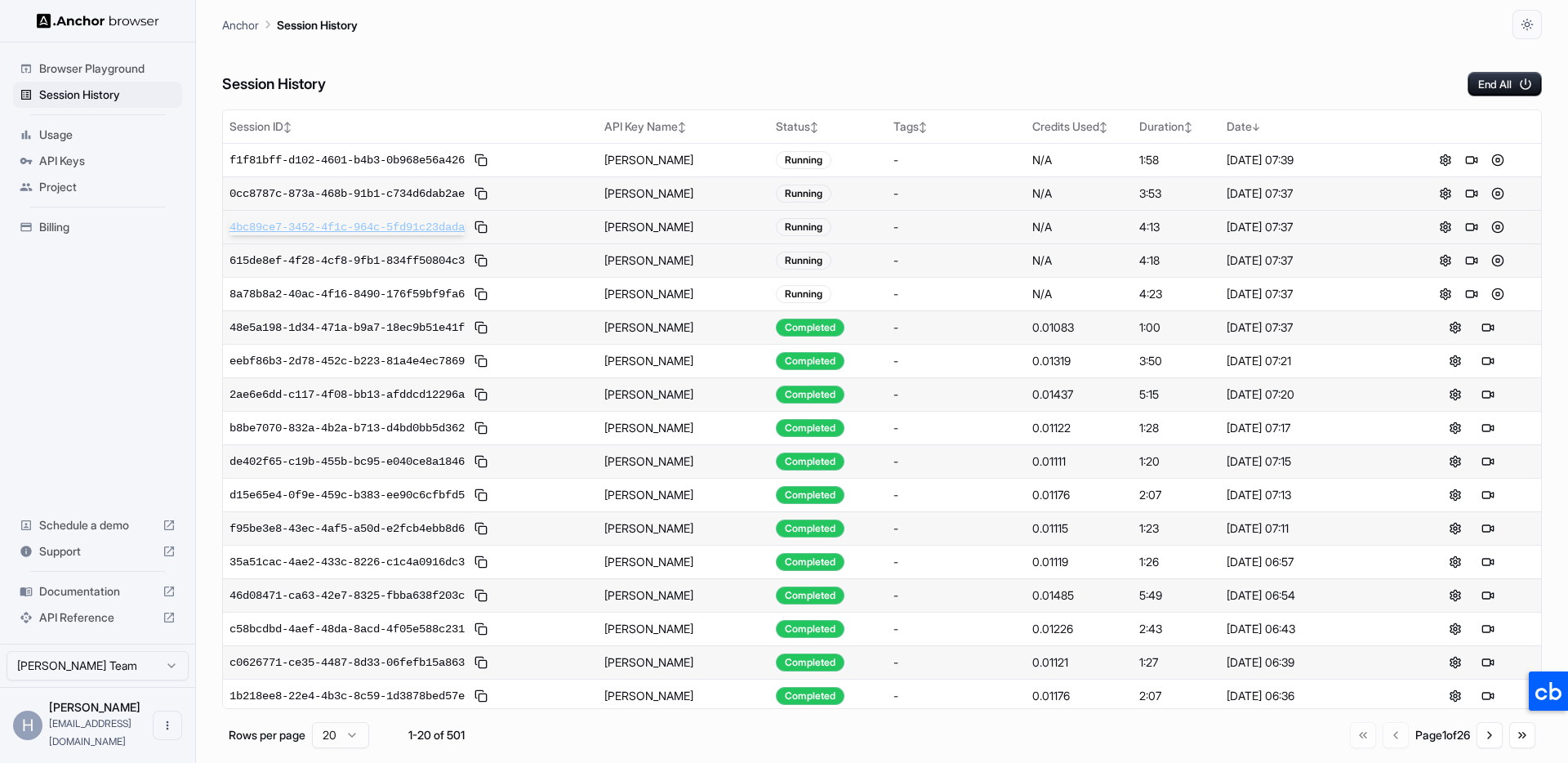
click at [315, 224] on span "4bc89ce7-3452-4f1c-964c-5fd91c23dada" at bounding box center [348, 227] width 235 height 16
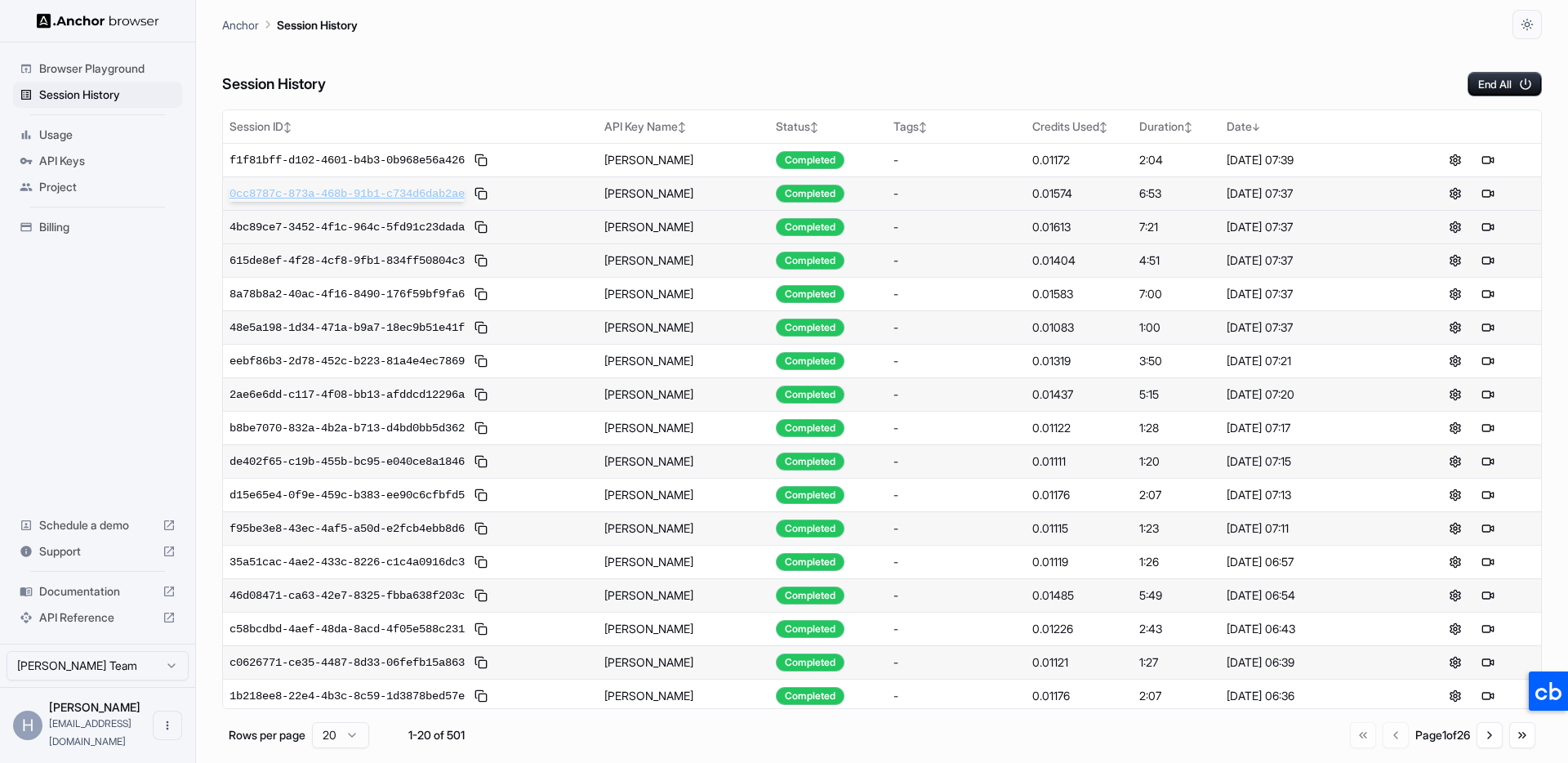
click at [350, 194] on span "0cc8787c-873a-468b-91b1-c734d6dab2ae" at bounding box center [348, 194] width 235 height 16
click at [1097, 46] on div "Session History End All" at bounding box center [882, 67] width 1320 height 57
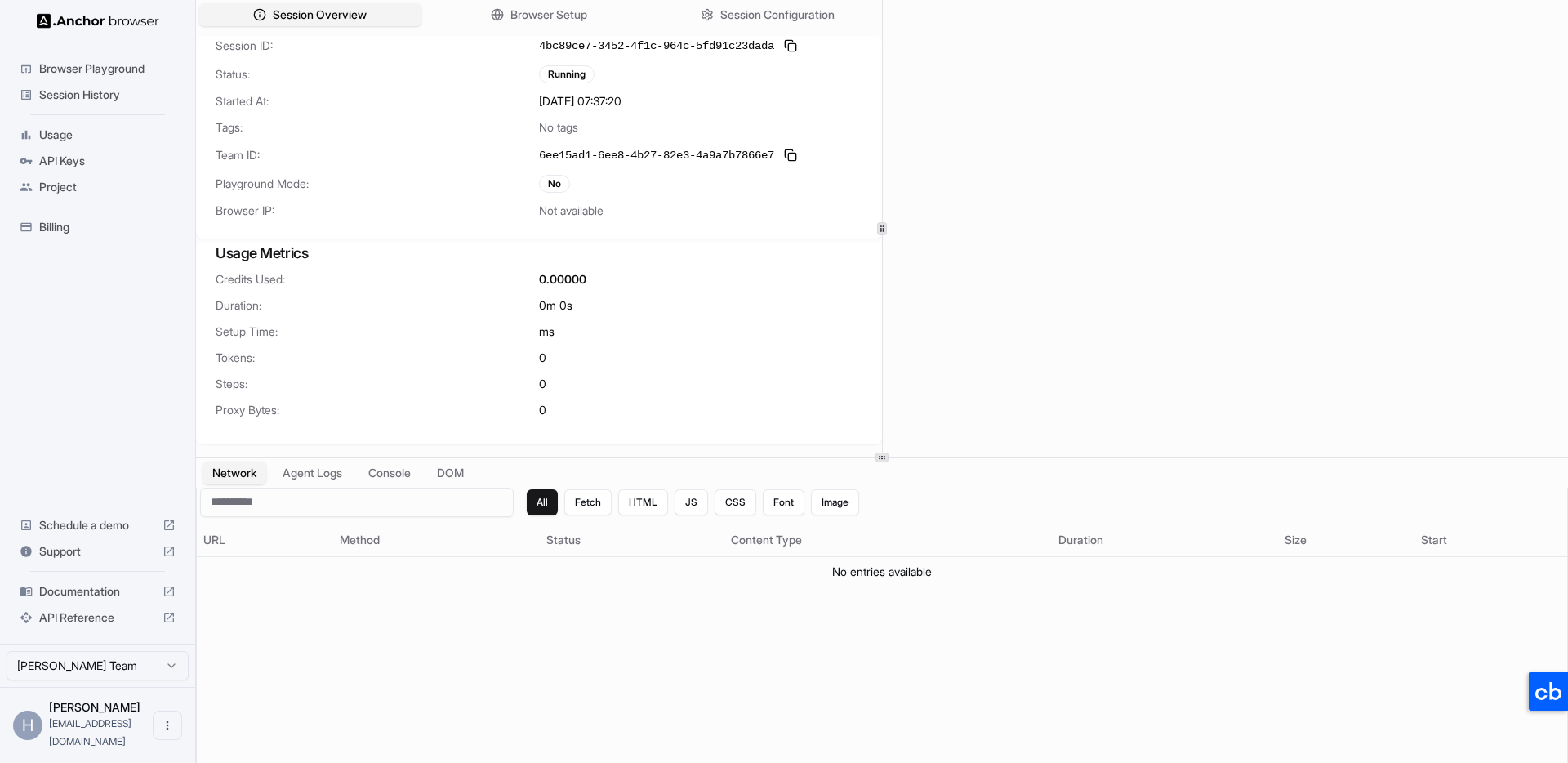
click at [73, 96] on span "Session History" at bounding box center [107, 95] width 137 height 16
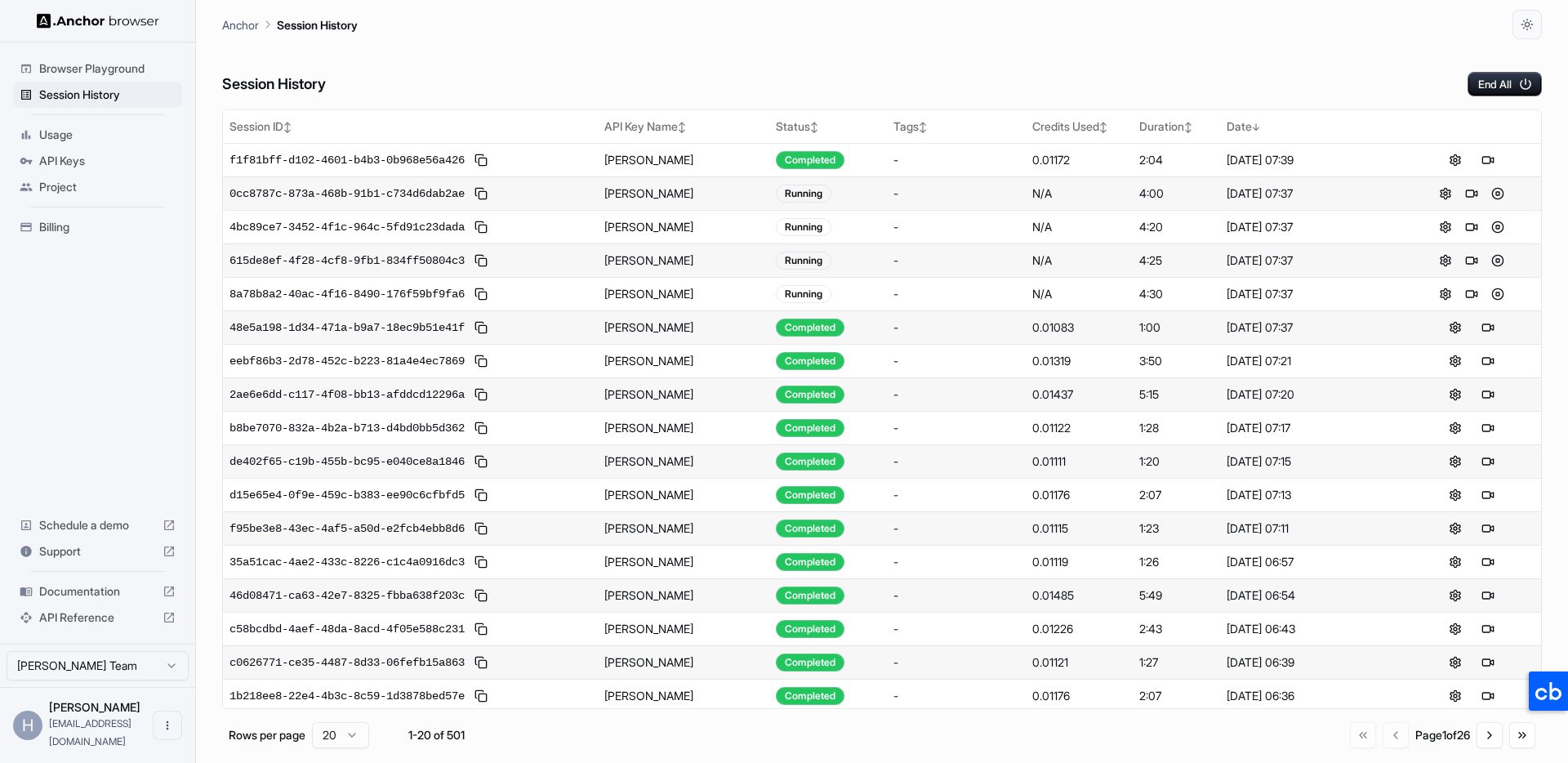
click at [73, 155] on span "API Keys" at bounding box center [107, 161] width 137 height 16
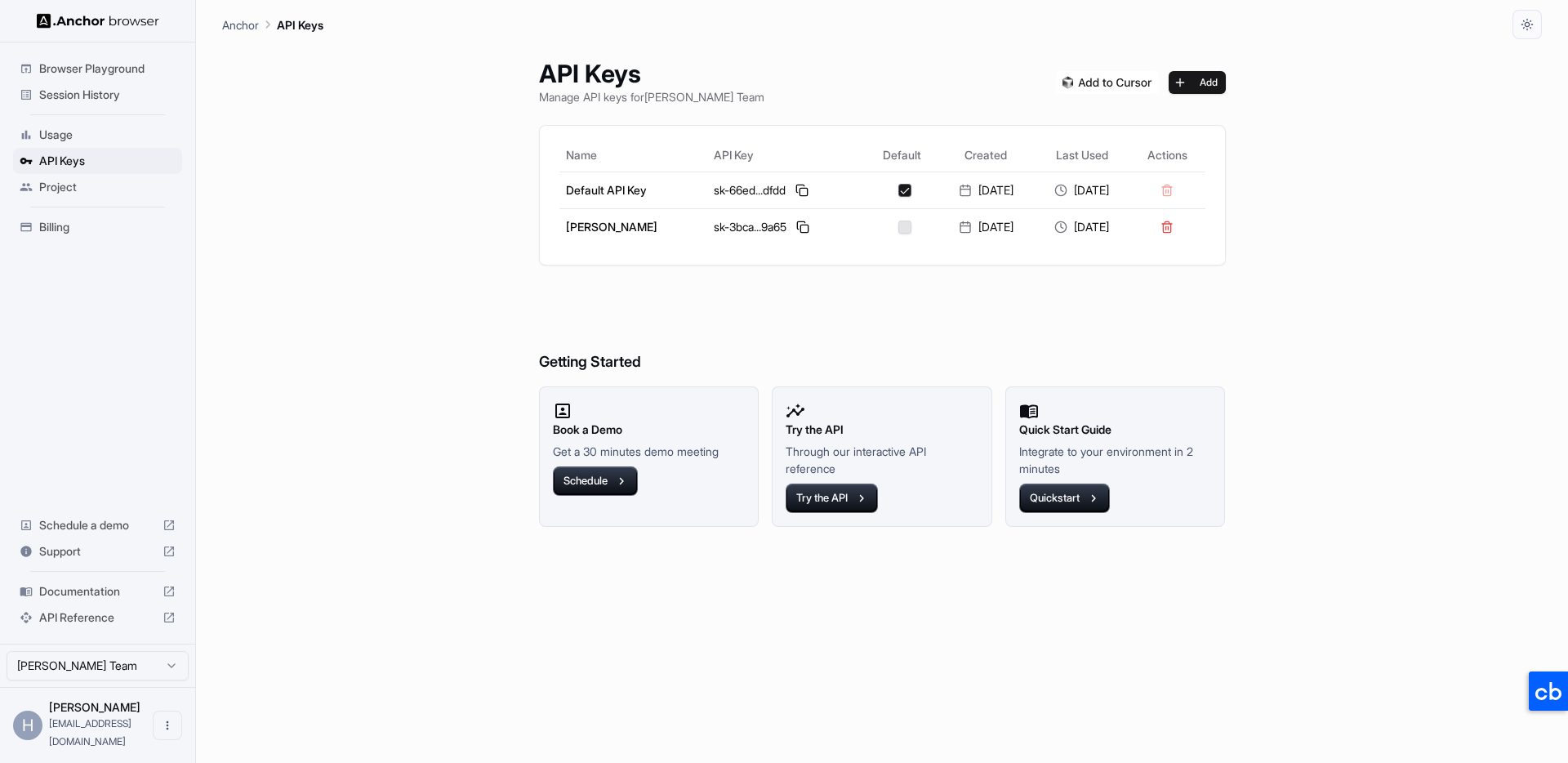
drag, startPoint x: 416, startPoint y: 282, endPoint x: 869, endPoint y: 295, distance: 453.2
click at [426, 282] on div "API Keys Manage API keys for Hung Hoang Team Add Name API Key Default Created L…" at bounding box center [882, 400] width 1320 height 723
click at [856, 293] on h6 "Getting Started" at bounding box center [882, 329] width 687 height 89
click at [1448, 272] on div "API Keys Manage API keys for Hung Hoang Team Add Name API Key Default Created L…" at bounding box center [882, 400] width 1320 height 723
drag, startPoint x: 1341, startPoint y: 147, endPoint x: 1225, endPoint y: 89, distance: 129.7
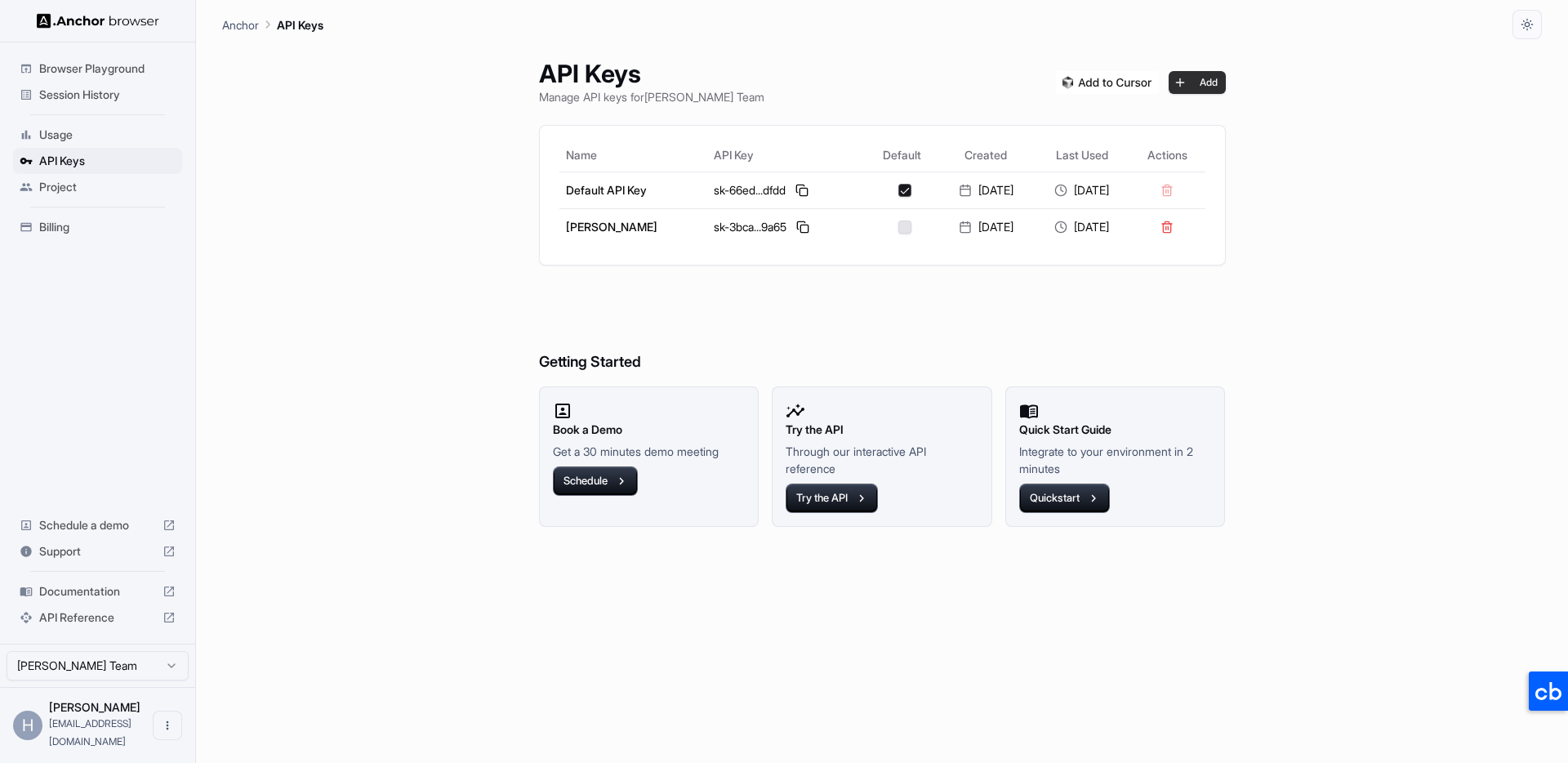
click at [1338, 145] on div "API Keys Manage API keys for Hung Hoang Team Add Name API Key Default Created L…" at bounding box center [882, 400] width 1320 height 723
click at [1188, 79] on button "Add" at bounding box center [1197, 81] width 57 height 23
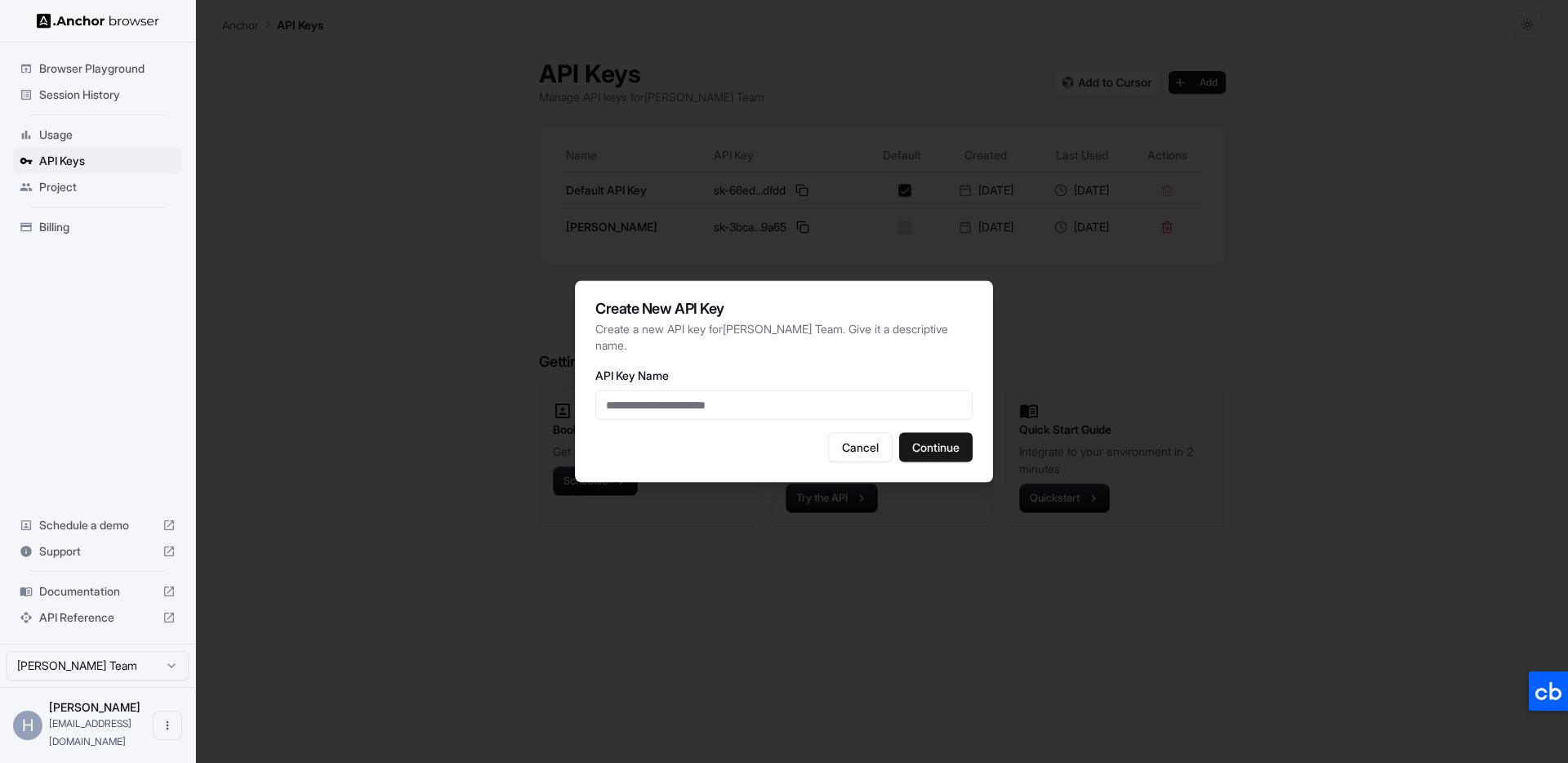
click at [724, 404] on input "API Key Name" at bounding box center [784, 405] width 378 height 29
type input "**********"
click at [936, 439] on button "Continue" at bounding box center [935, 447] width 73 height 29
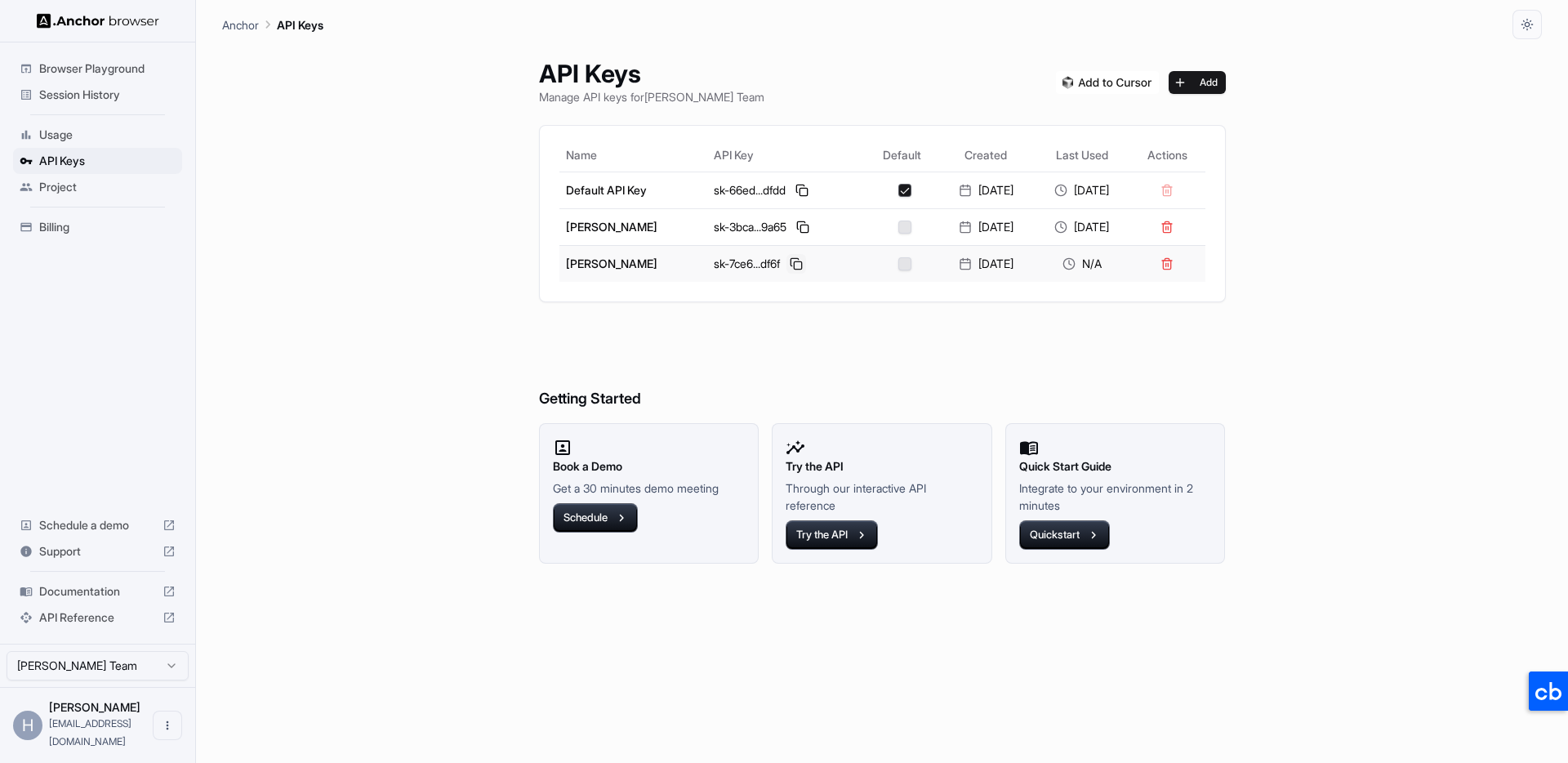
click at [787, 266] on button at bounding box center [797, 264] width 20 height 20
click at [800, 364] on h6 "Getting Started" at bounding box center [882, 366] width 687 height 89
click at [926, 349] on h6 "Getting Started" at bounding box center [882, 366] width 687 height 89
click at [1018, 333] on h6 "Getting Started" at bounding box center [882, 366] width 687 height 89
